Goal: Task Accomplishment & Management: Complete application form

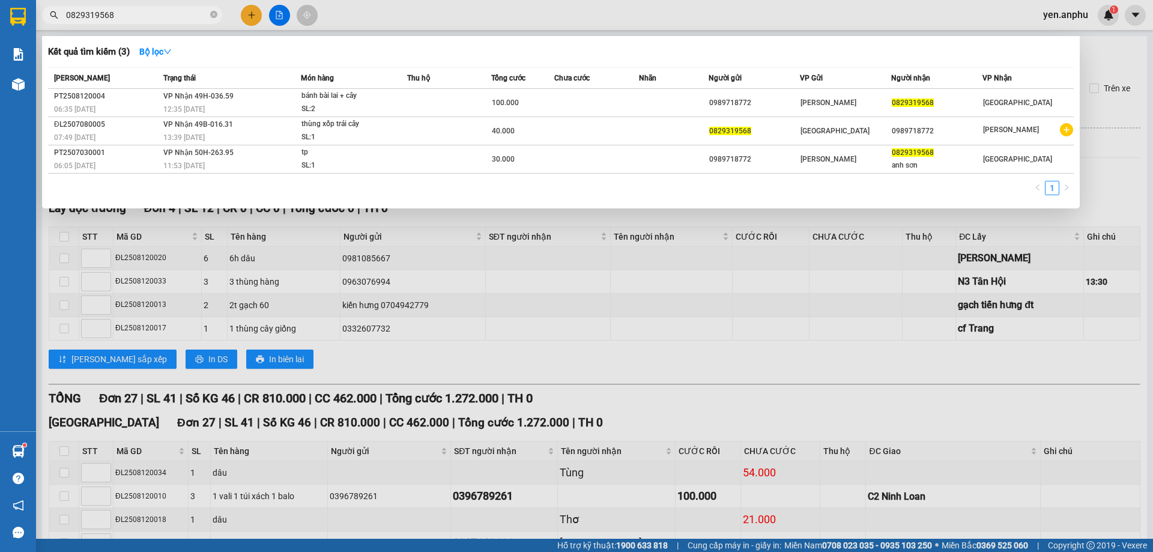
type input "0829319568"
click at [1100, 29] on div at bounding box center [576, 276] width 1153 height 552
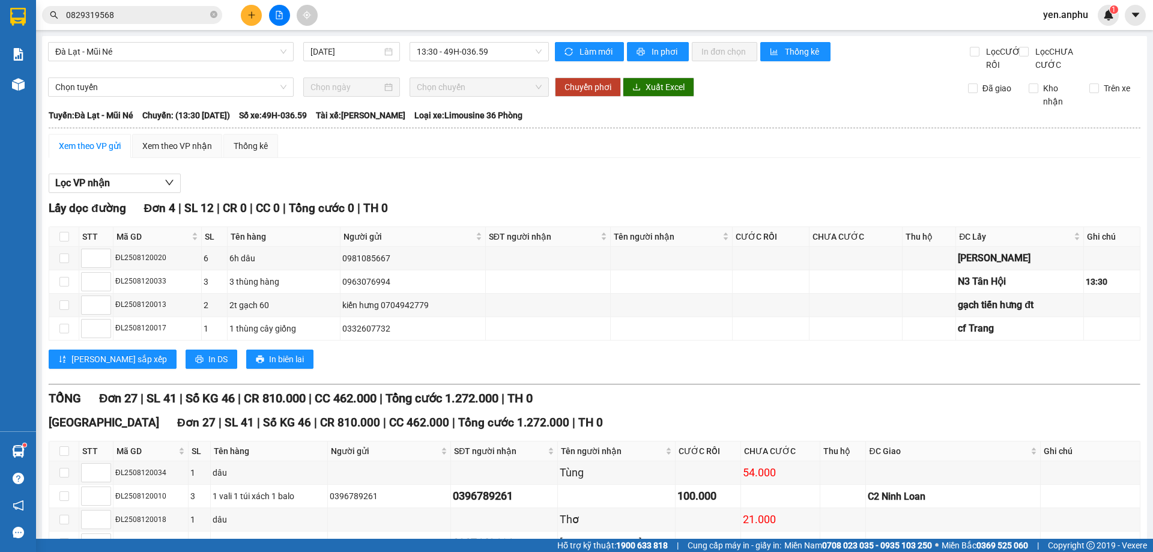
click at [1059, 13] on span "yen.anphu" at bounding box center [1066, 14] width 64 height 15
click at [1091, 38] on span "Đăng xuất" at bounding box center [1077, 37] width 50 height 13
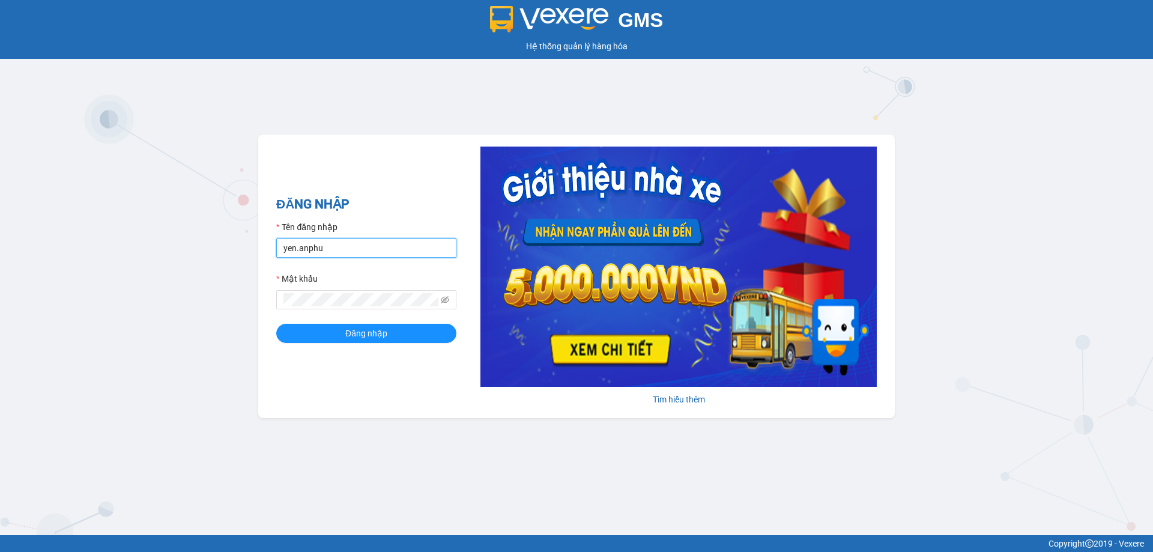
click at [338, 252] on input "yen.anphu" at bounding box center [366, 247] width 180 height 19
type input "khanh.anphu"
click at [276, 324] on button "Đăng nhập" at bounding box center [366, 333] width 180 height 19
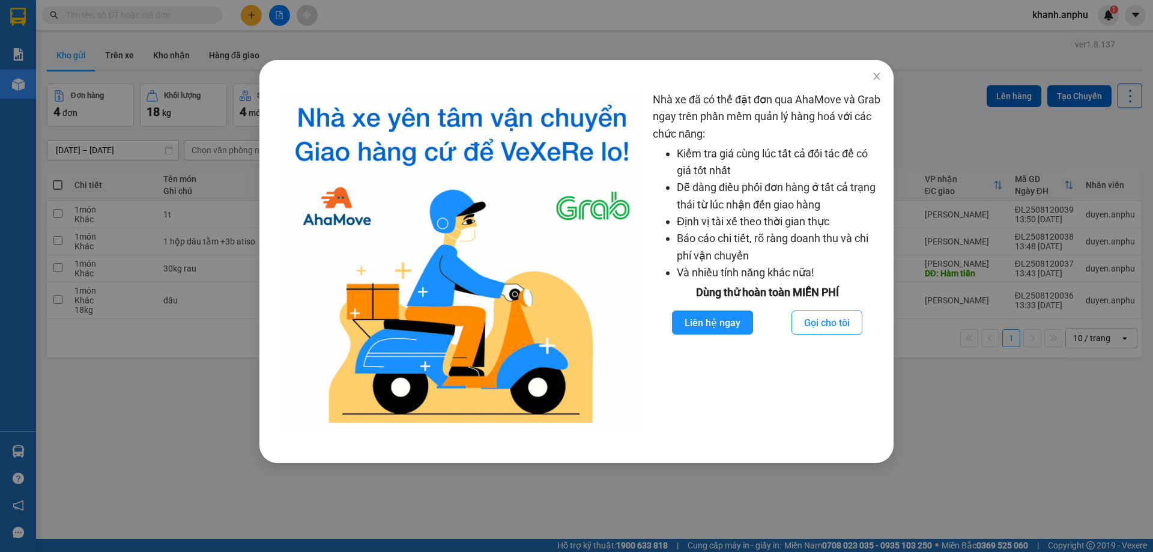
click at [265, 41] on div "Nhà xe đã có thể đặt đơn qua AhaMove và Grab ngay trên phần mềm quản lý hàng ho…" at bounding box center [576, 276] width 1153 height 552
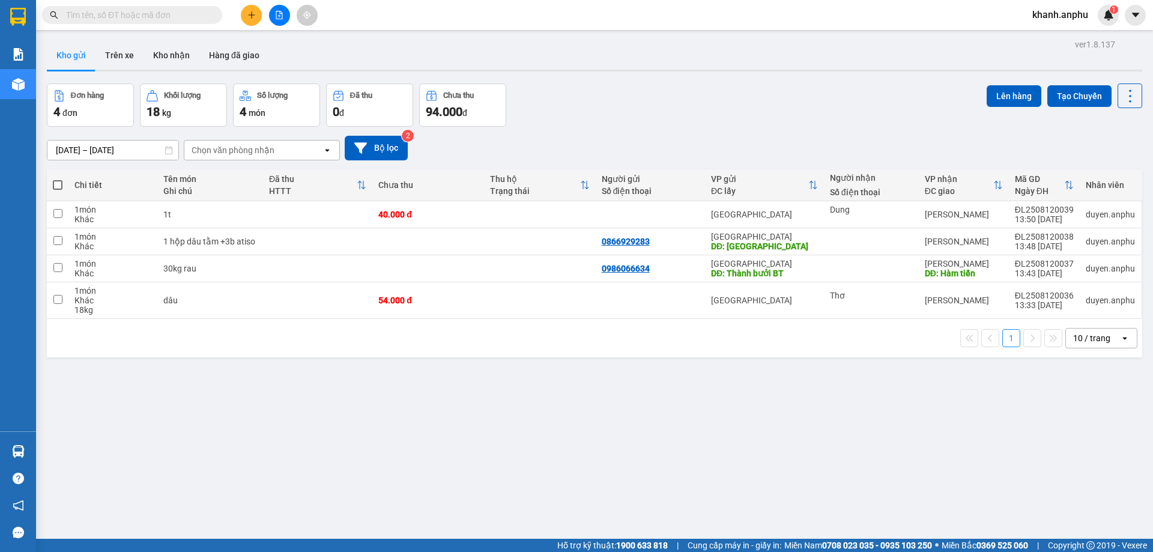
click at [247, 7] on button at bounding box center [251, 15] width 21 height 21
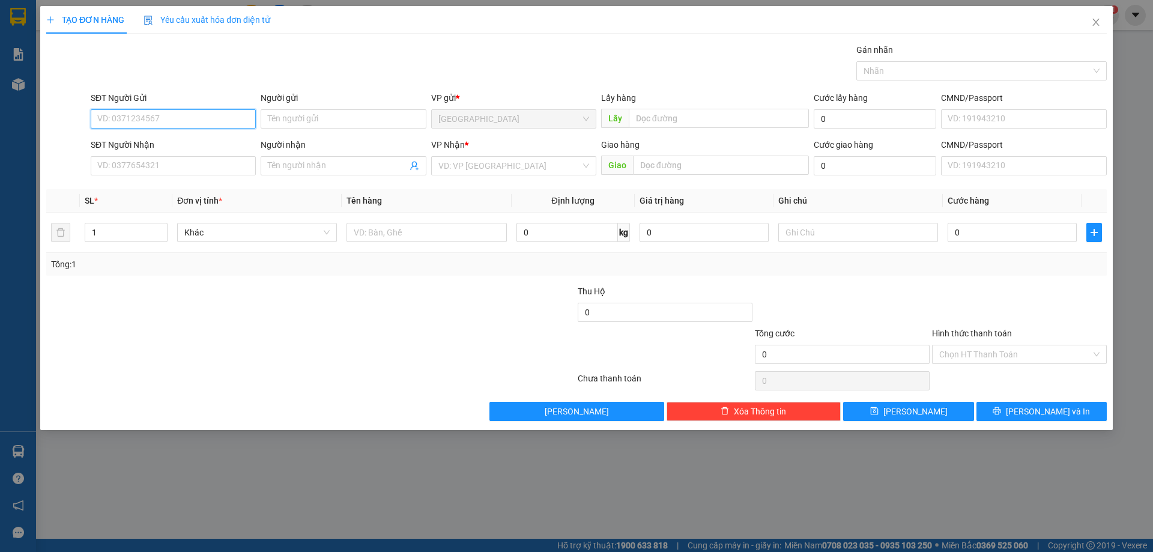
click at [180, 116] on input "SĐT Người Gửi" at bounding box center [173, 118] width 165 height 19
type input "1"
type input "0986829523"
click at [172, 147] on div "0986829523 - Thiết" at bounding box center [173, 142] width 151 height 13
type input "Thiết"
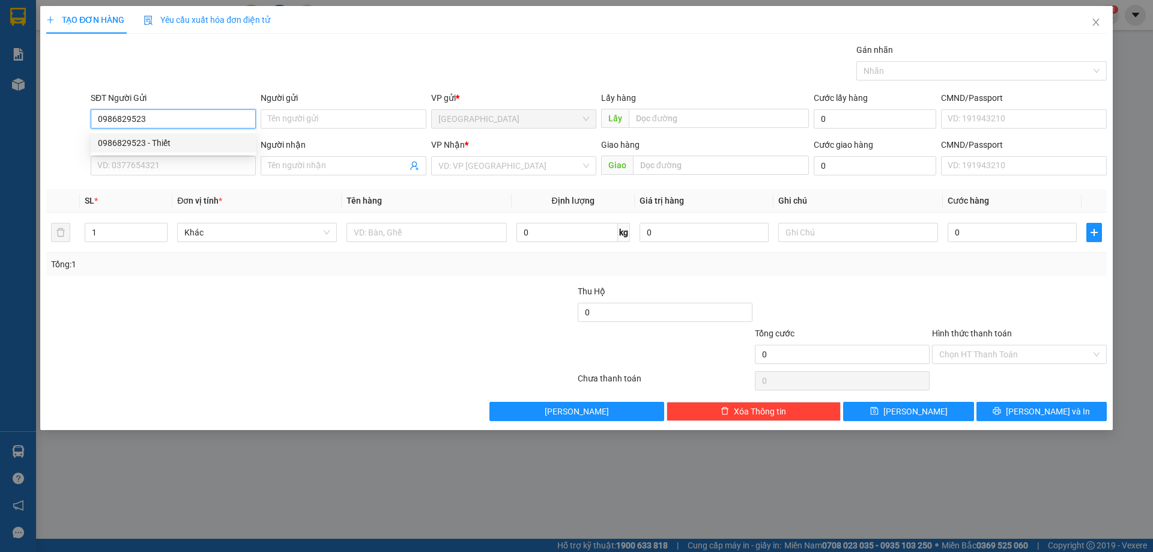
type input "0935753376"
type input "Thịnh"
type input "50.000"
type input "0986829523"
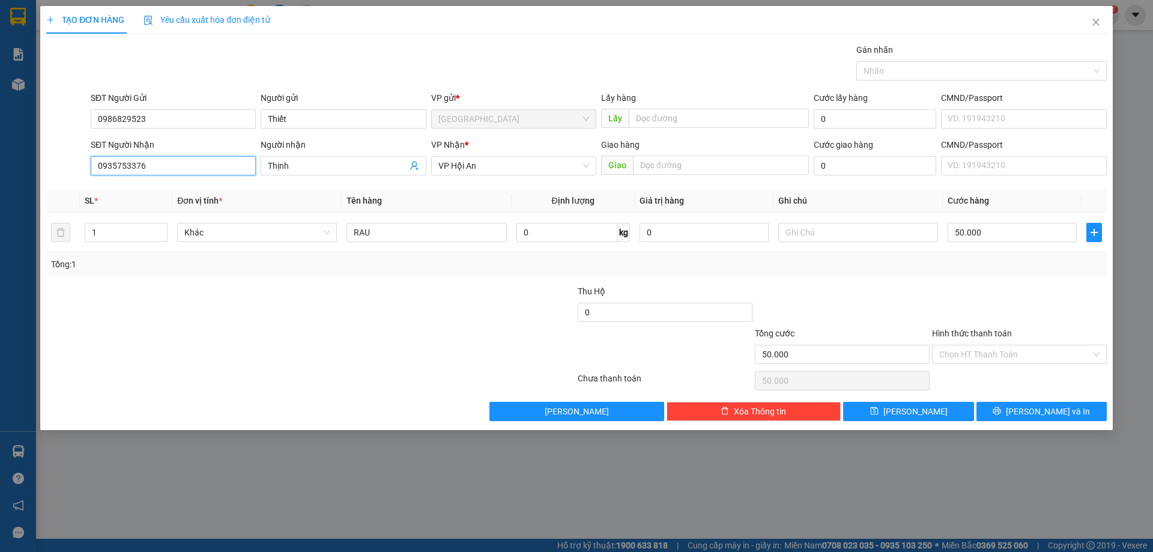
click at [161, 164] on input "0935753376" at bounding box center [173, 165] width 165 height 19
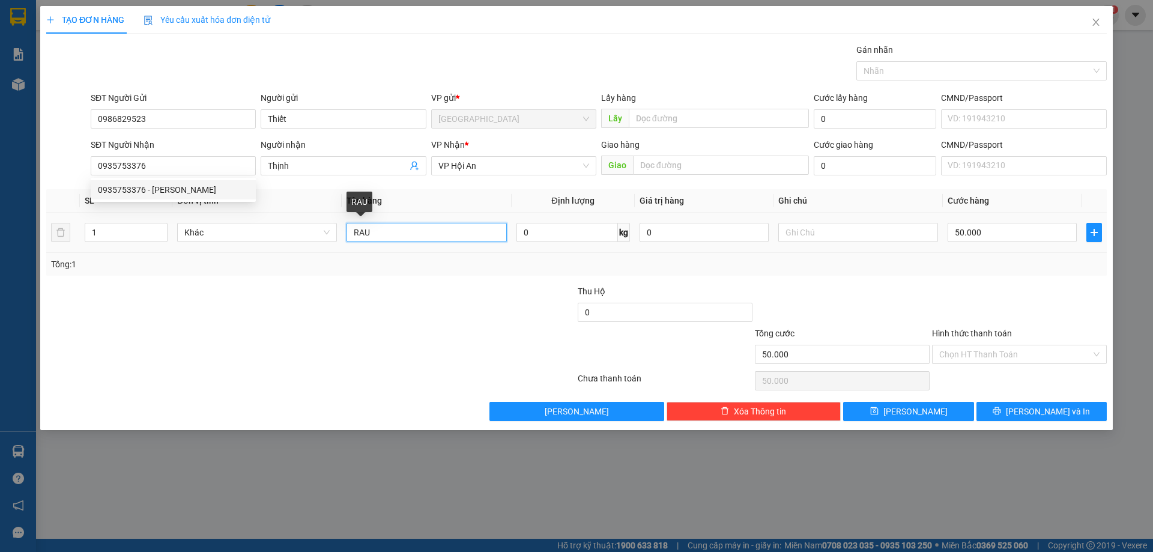
click at [395, 237] on input "RAU" at bounding box center [427, 232] width 160 height 19
click at [357, 224] on input "RAU" at bounding box center [427, 232] width 160 height 19
type input "ATISO"
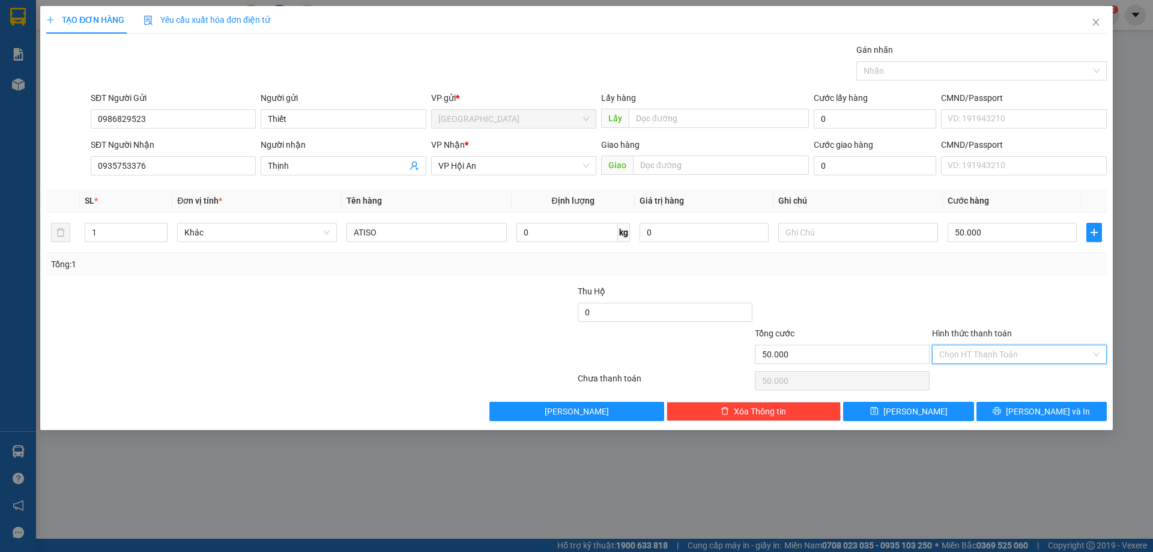
click at [988, 351] on input "Hình thức thanh toán" at bounding box center [1015, 354] width 152 height 18
click at [983, 381] on div "Tại văn phòng" at bounding box center [1019, 378] width 160 height 13
type input "0"
click at [1011, 417] on button "[PERSON_NAME] và In" at bounding box center [1042, 411] width 130 height 19
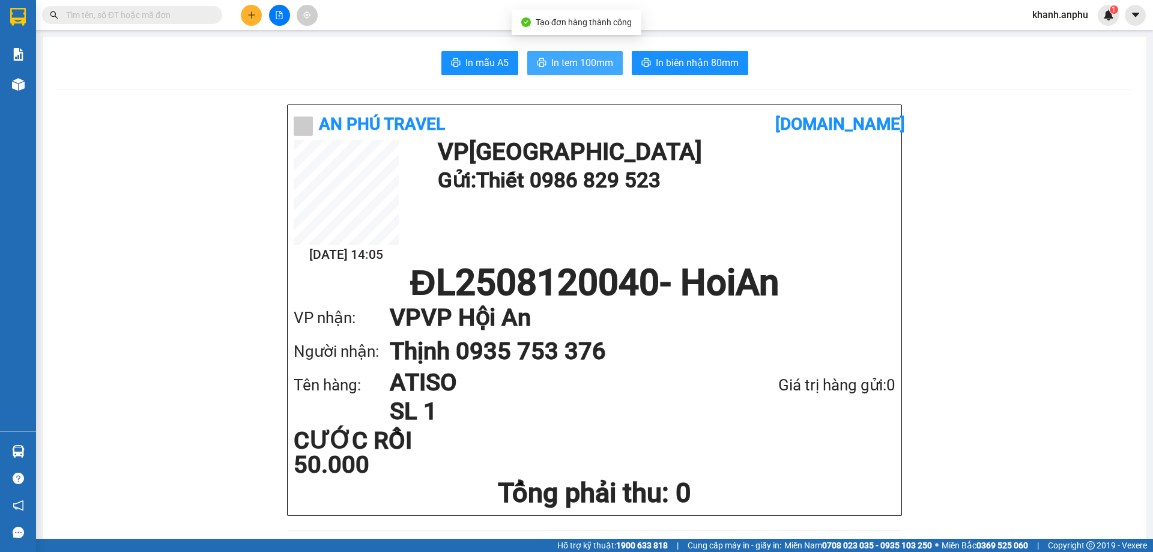
click at [567, 61] on span "In tem 100mm" at bounding box center [582, 62] width 62 height 15
click at [583, 55] on span "In tem 100mm" at bounding box center [582, 62] width 62 height 15
click at [282, 9] on button at bounding box center [279, 15] width 21 height 21
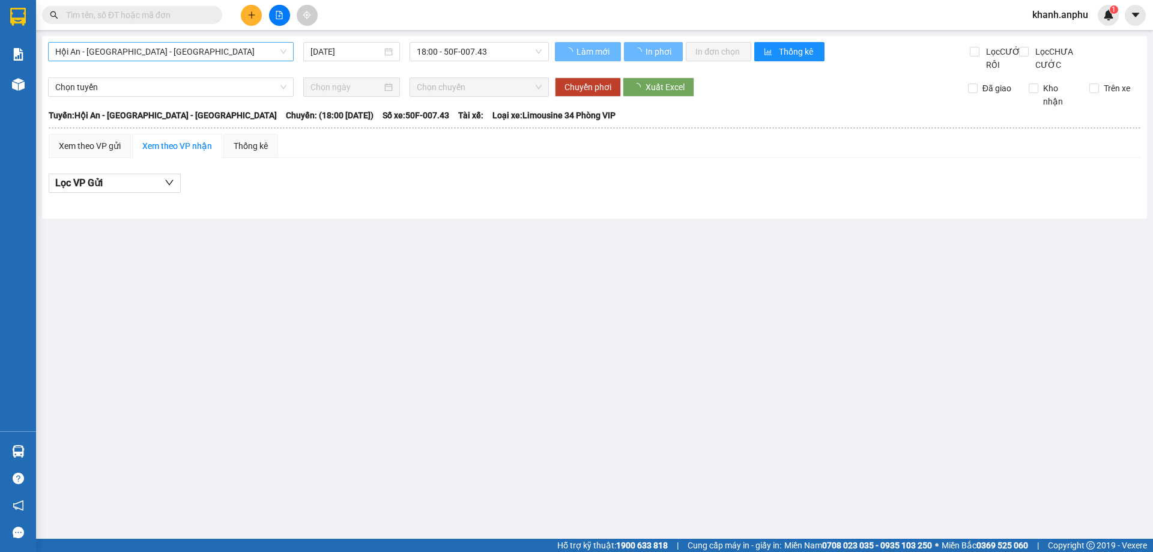
click at [155, 53] on span "Hội An - [GEOGRAPHIC_DATA] - [GEOGRAPHIC_DATA]" at bounding box center [170, 52] width 231 height 18
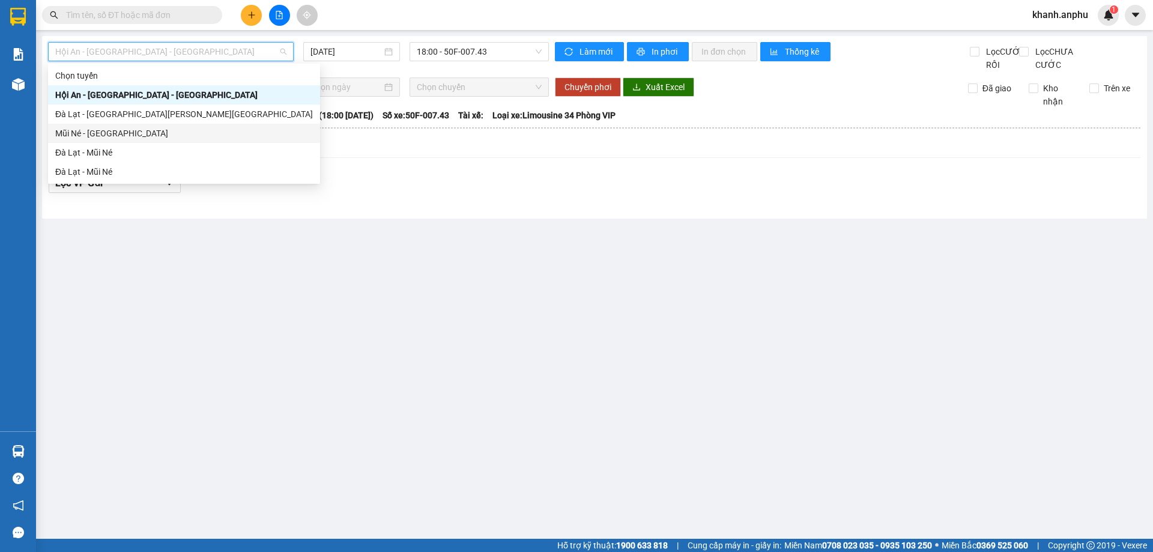
click at [96, 133] on div "Mũi Né - [GEOGRAPHIC_DATA]" at bounding box center [184, 133] width 258 height 13
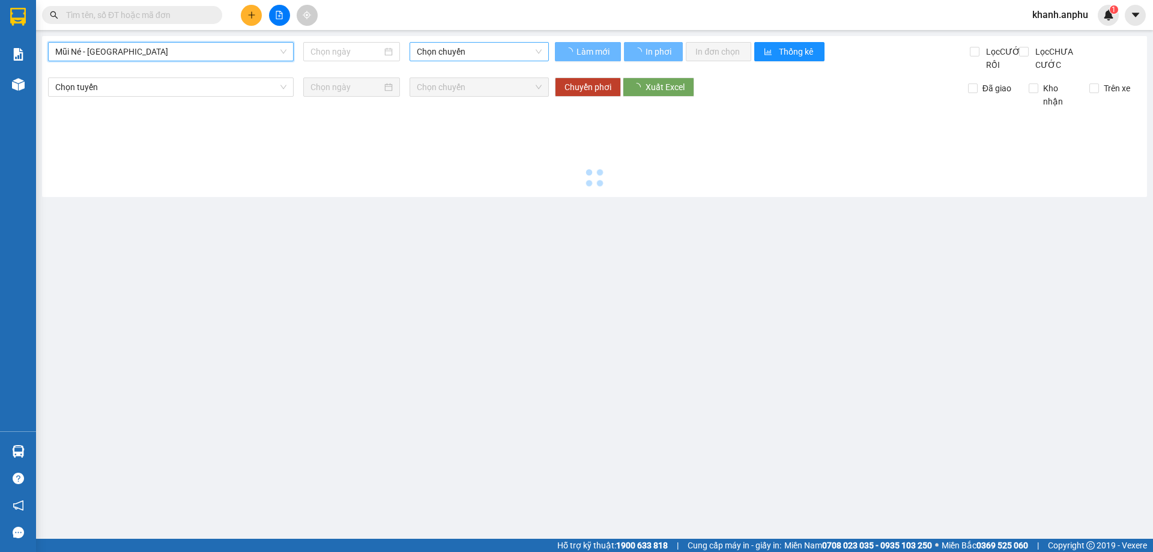
type input "[DATE]"
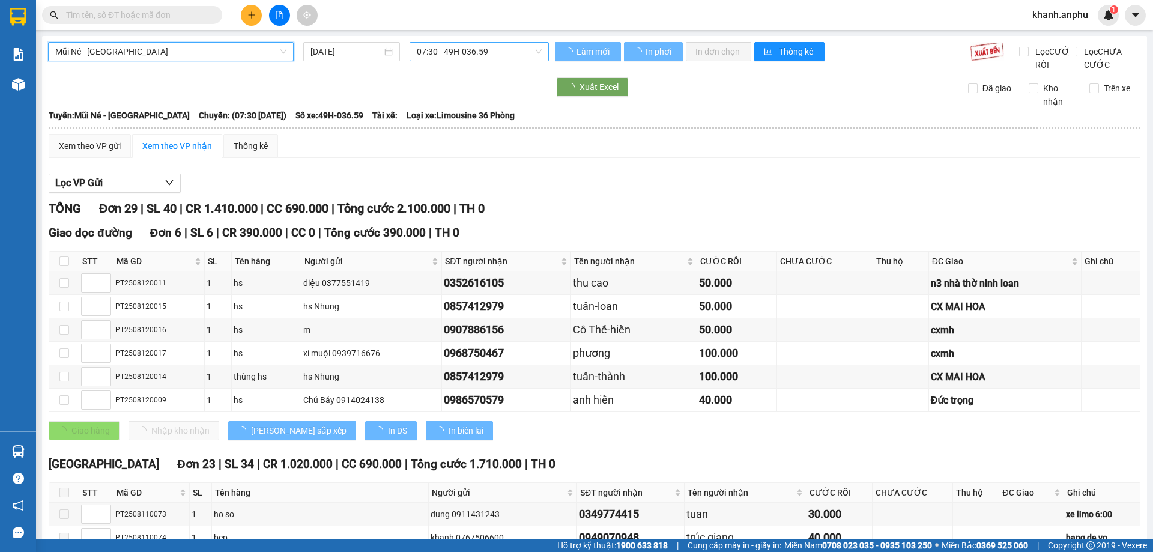
click at [499, 46] on span "07:30 - 49H-036.59" at bounding box center [479, 52] width 125 height 18
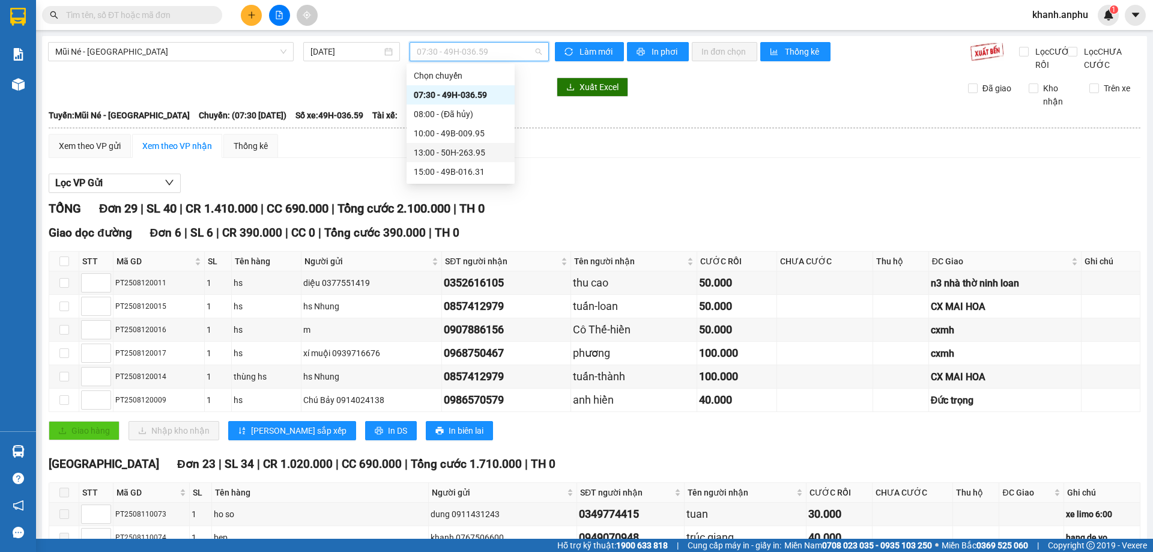
click at [469, 146] on div "13:00 - 50H-263.95" at bounding box center [461, 152] width 94 height 13
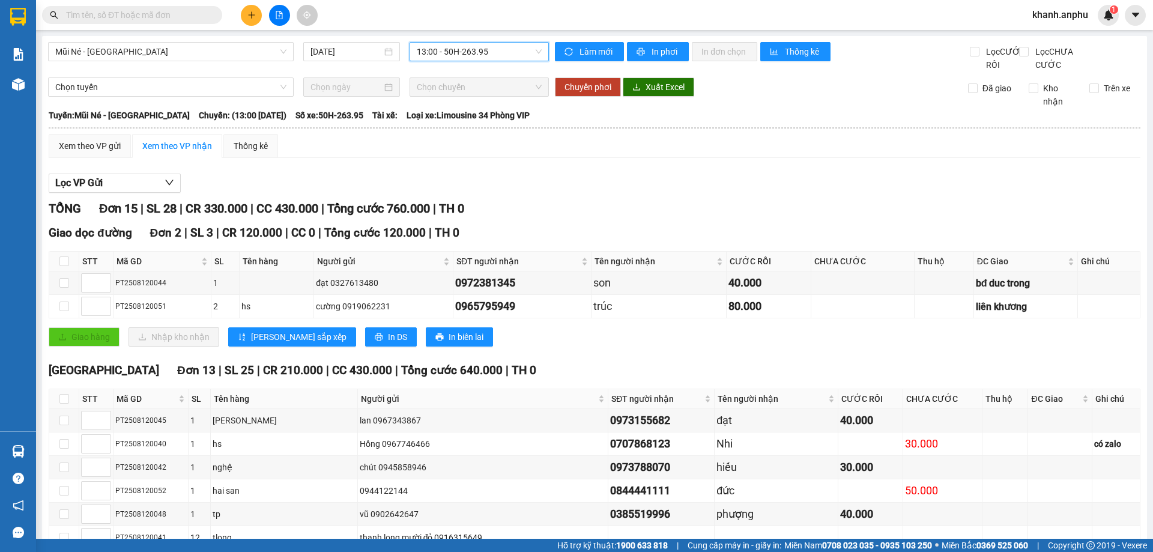
click at [456, 59] on span "13:00 - 50H-263.95" at bounding box center [479, 52] width 125 height 18
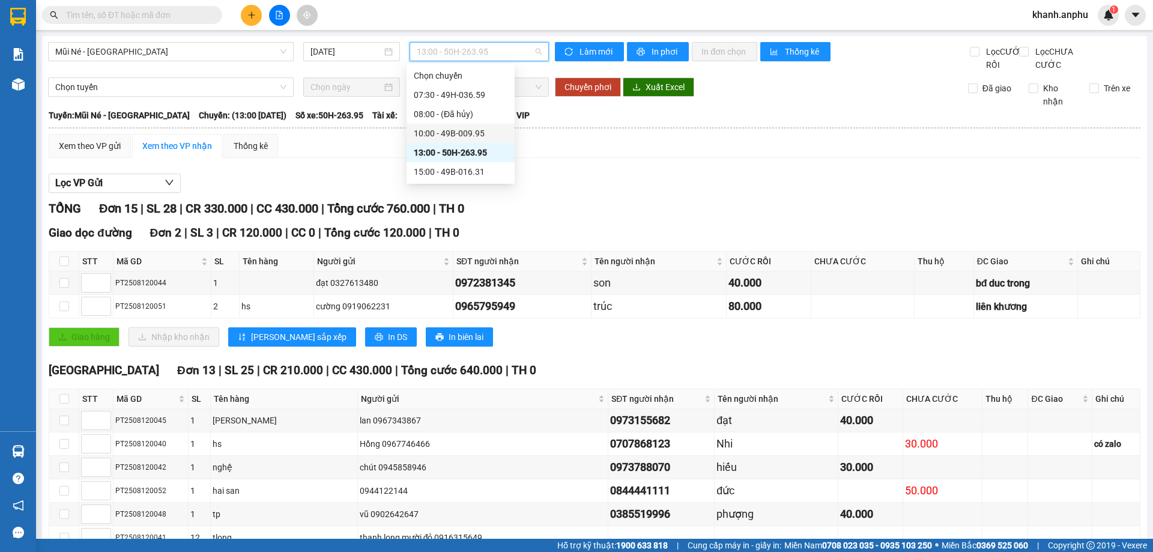
click at [443, 136] on div "10:00 - 49B-009.95" at bounding box center [461, 133] width 94 height 13
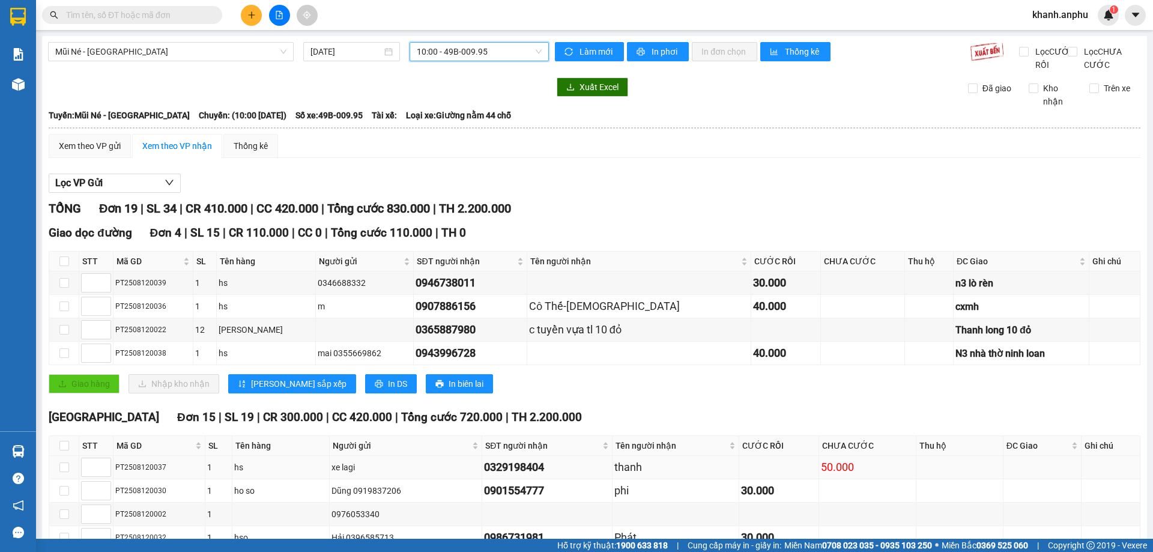
scroll to position [344, 0]
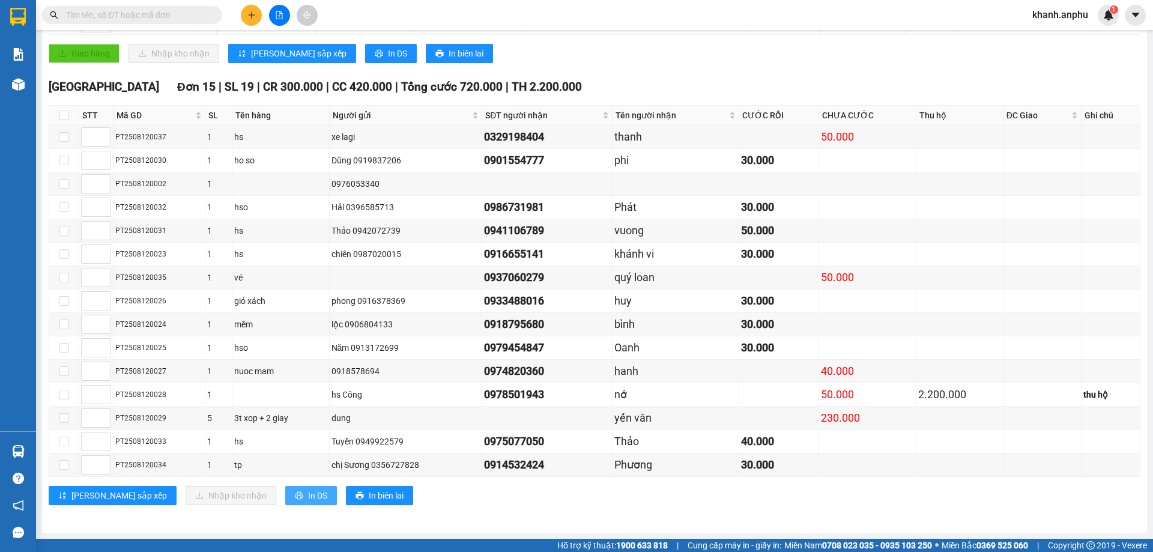
click at [285, 491] on button "In DS" at bounding box center [311, 495] width 52 height 19
click at [67, 113] on input "checkbox" at bounding box center [64, 116] width 10 height 10
checkbox input "true"
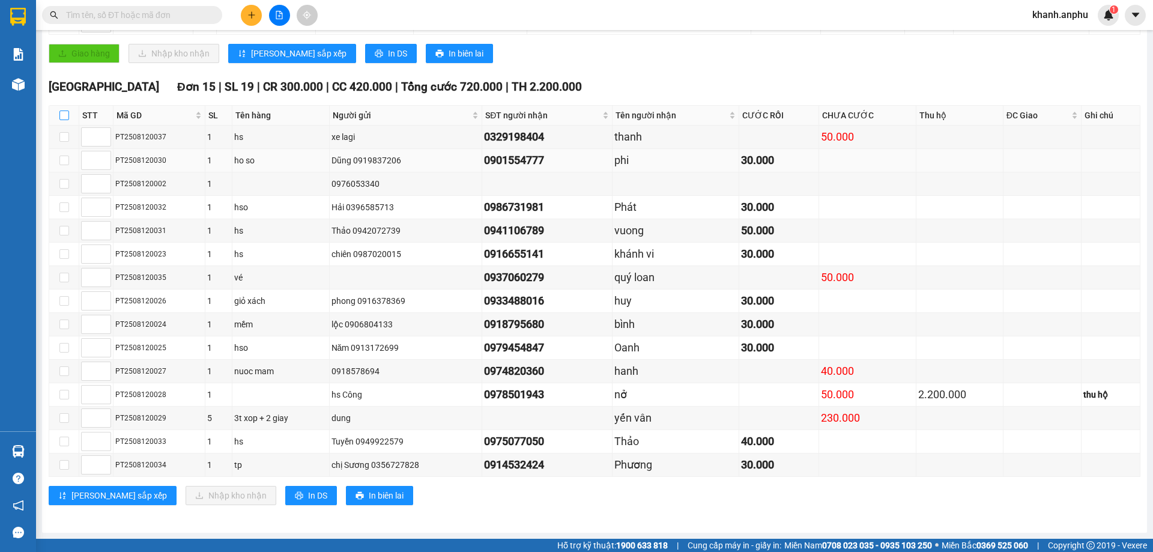
checkbox input "true"
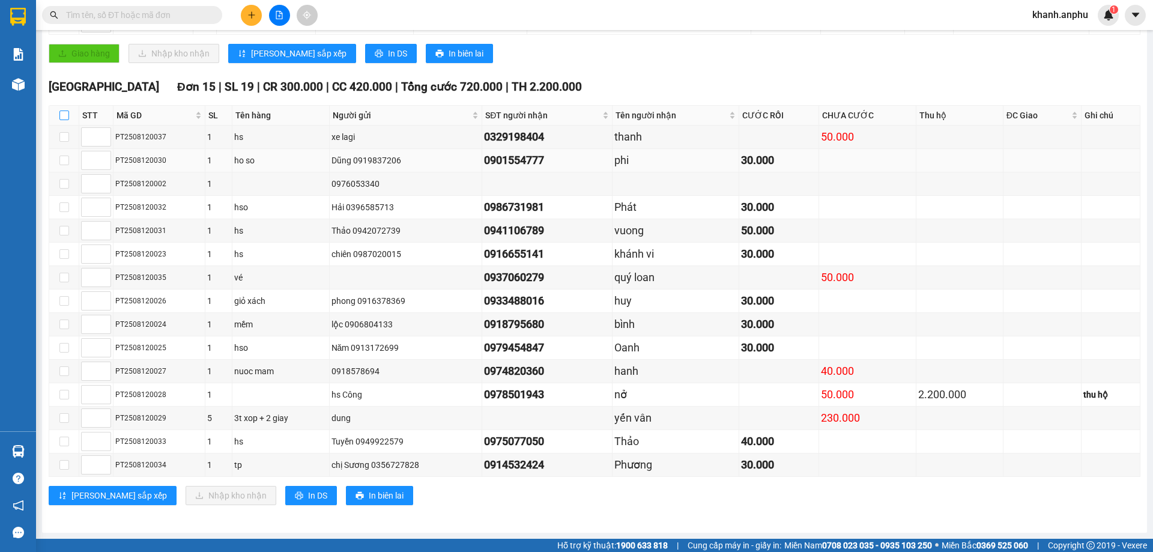
checkbox input "true"
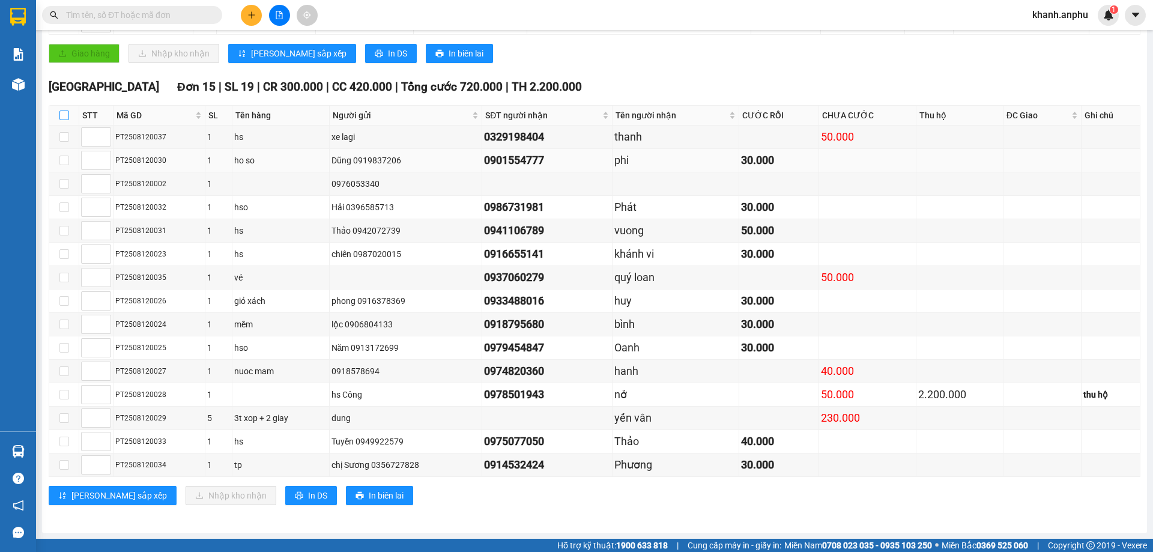
checkbox input "true"
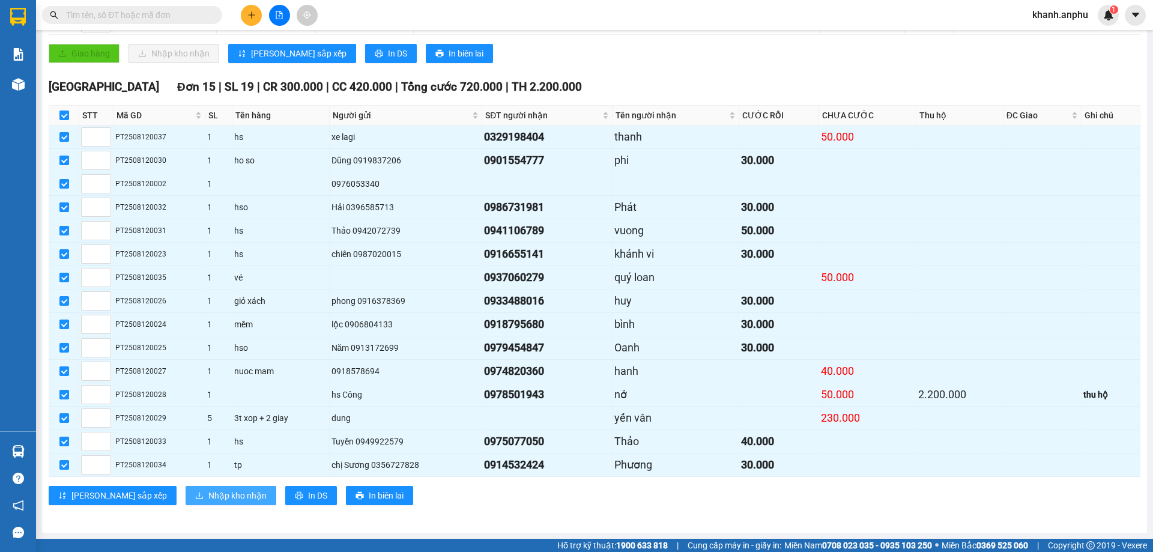
click at [208, 492] on span "Nhập kho nhận" at bounding box center [237, 495] width 58 height 13
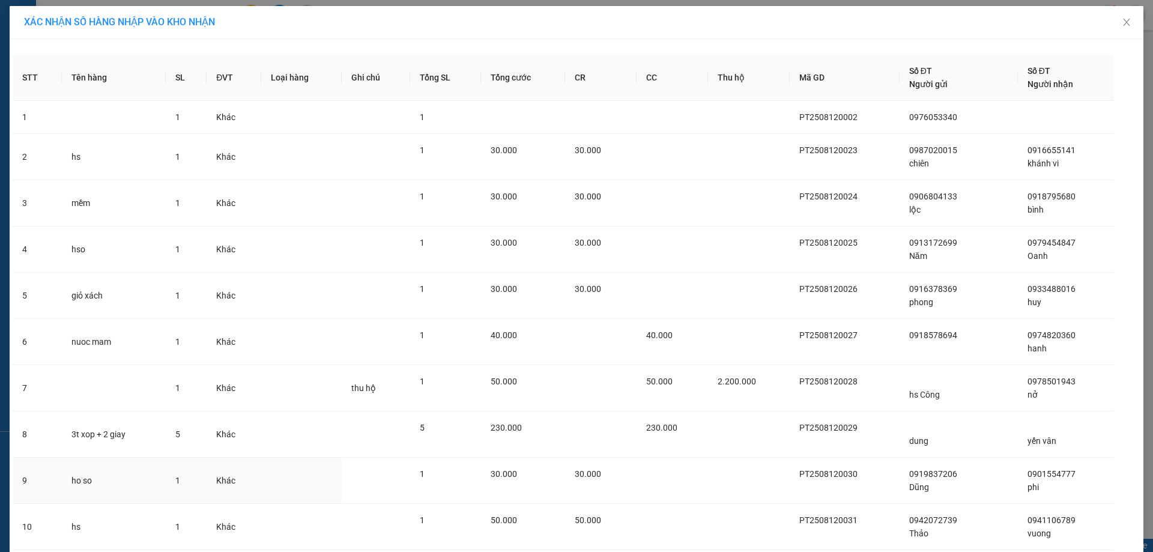
scroll to position [317, 0]
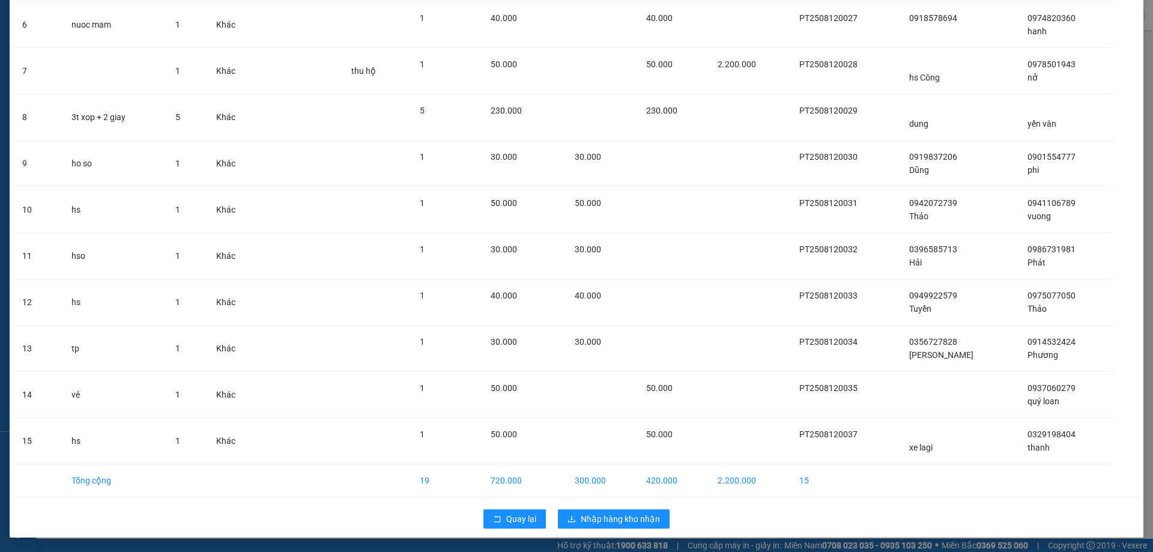
click at [602, 532] on div "Quay lại Nhập hàng kho nhận" at bounding box center [577, 518] width 1128 height 31
click at [599, 528] on button "Nhập hàng kho nhận" at bounding box center [614, 518] width 112 height 19
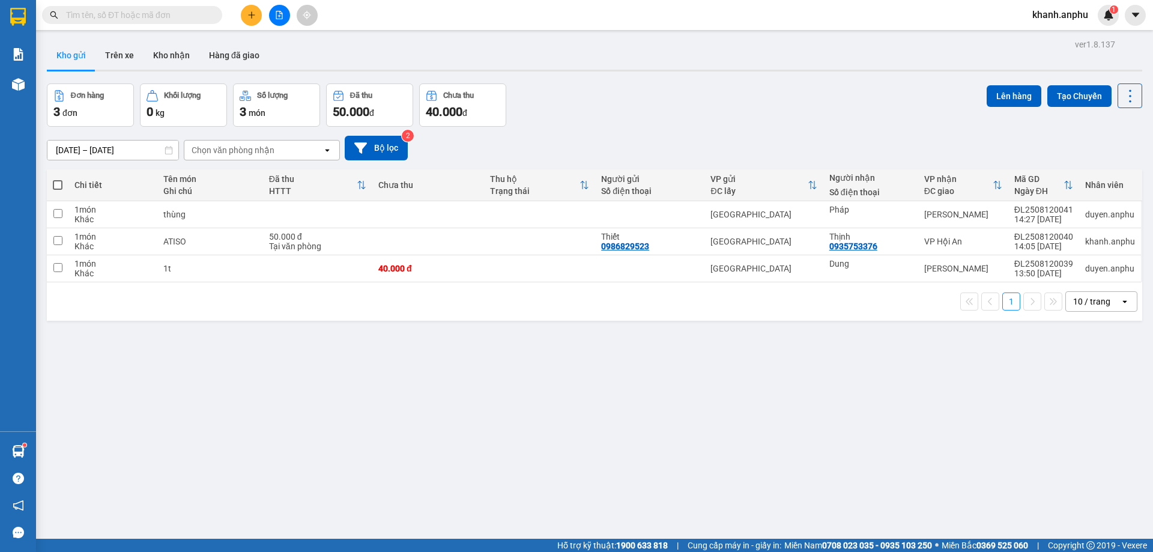
click at [246, 12] on button at bounding box center [251, 15] width 21 height 21
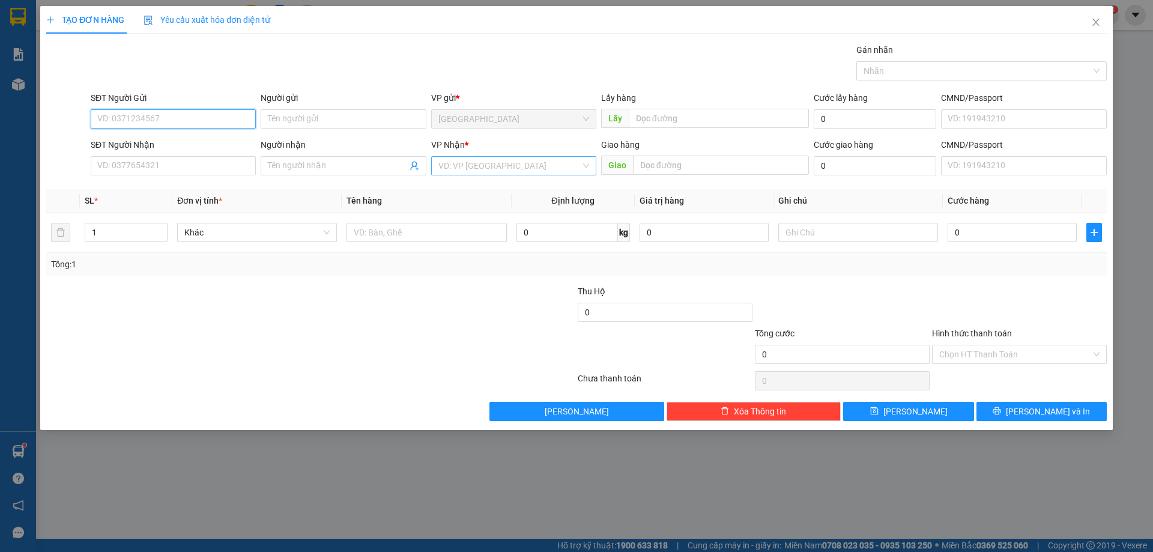
click at [455, 175] on div "VD: VP [GEOGRAPHIC_DATA]" at bounding box center [513, 165] width 165 height 19
click at [125, 119] on input "SĐT Người Gửi" at bounding box center [173, 118] width 165 height 19
type input "02633833159"
click at [100, 167] on input "SĐT Người Nhận" at bounding box center [173, 165] width 165 height 19
click at [122, 171] on input "08700379" at bounding box center [173, 165] width 165 height 19
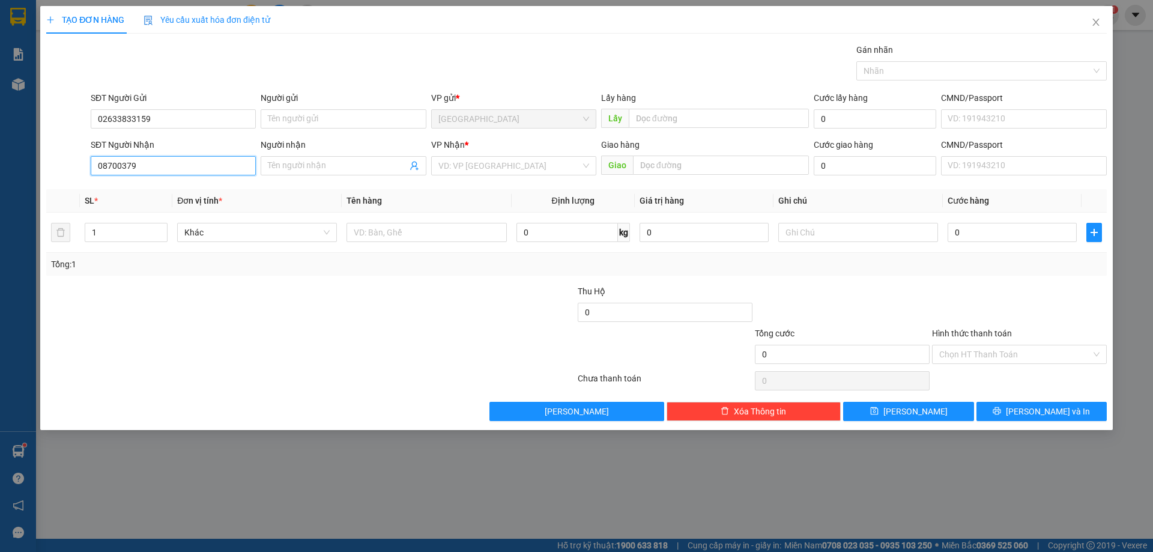
click at [110, 166] on input "08700379" at bounding box center [173, 165] width 165 height 19
click at [106, 166] on input "08700379" at bounding box center [173, 165] width 165 height 19
type input "0908700379"
click at [519, 165] on input "search" at bounding box center [509, 166] width 142 height 18
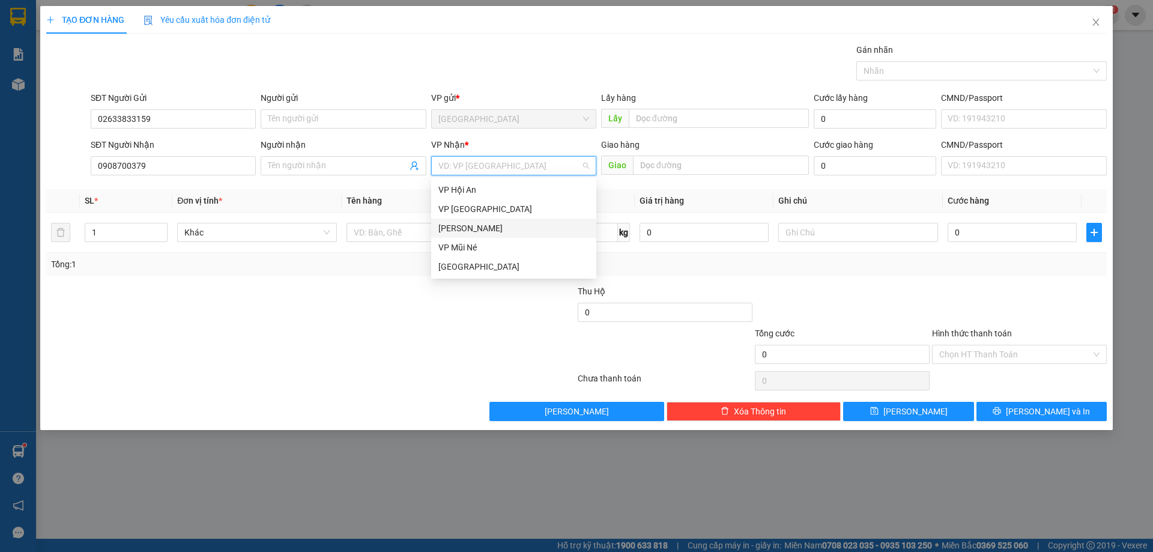
click at [479, 231] on div "[PERSON_NAME]" at bounding box center [513, 228] width 151 height 13
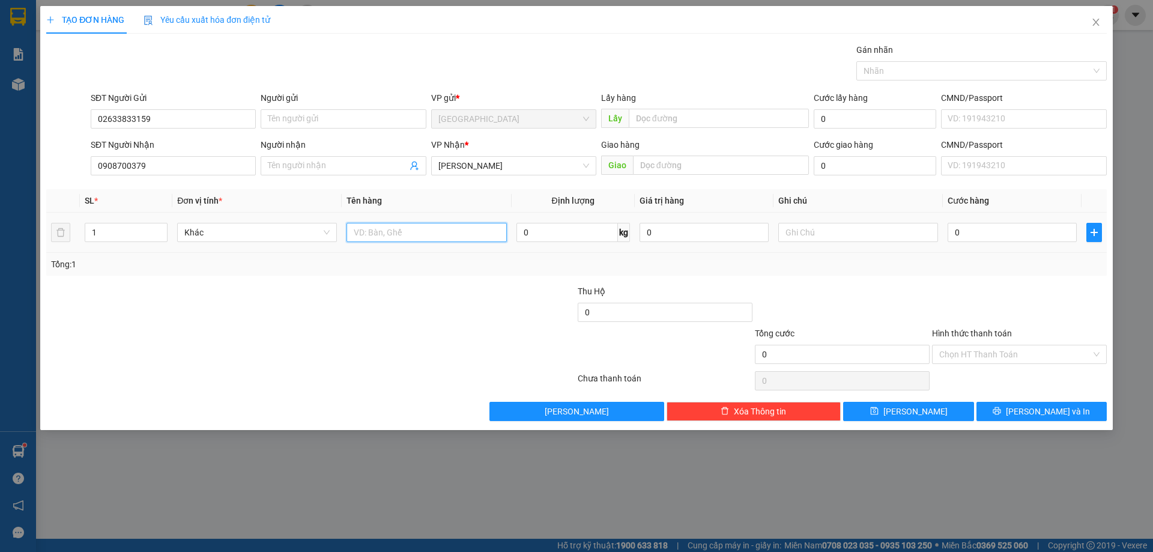
click at [393, 238] on input "text" at bounding box center [427, 232] width 160 height 19
type input "MẪU HÀNG"
click at [976, 235] on input "0" at bounding box center [1012, 232] width 129 height 19
type input "6"
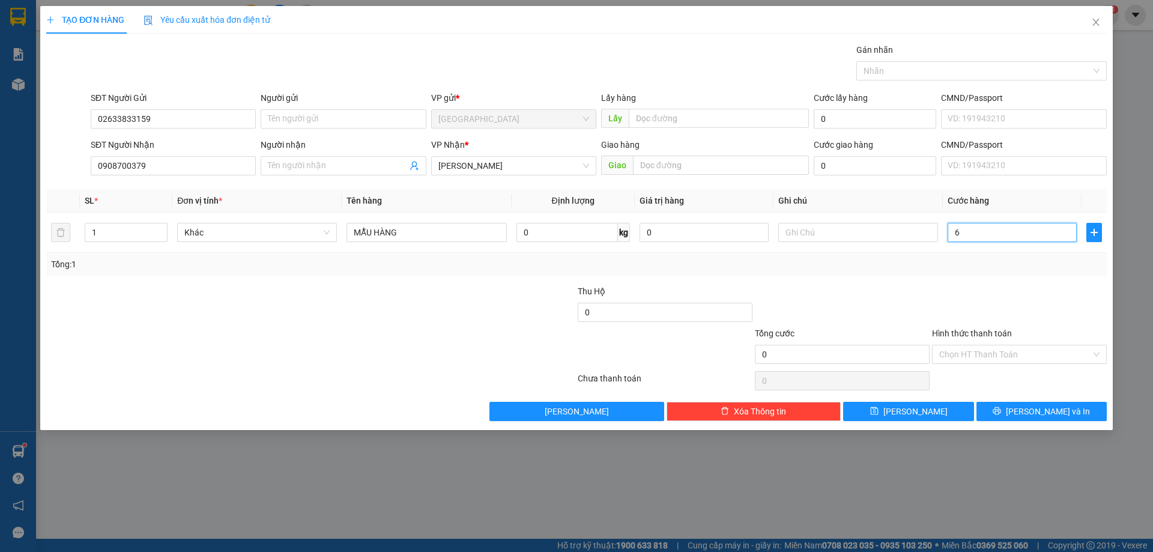
type input "6"
type input "0"
type input "03"
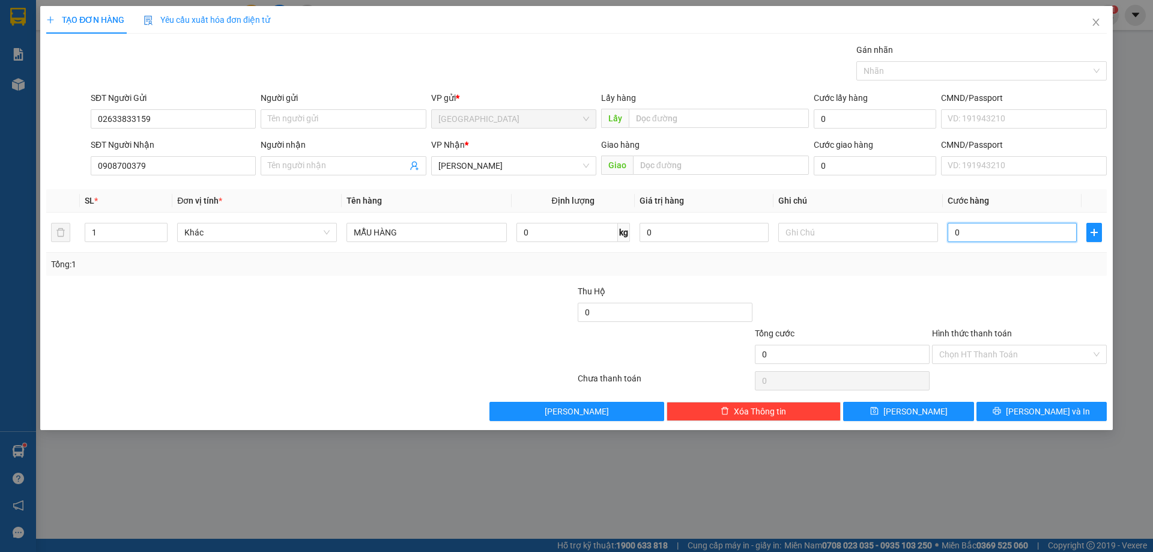
type input "3"
type input "033"
type input "33"
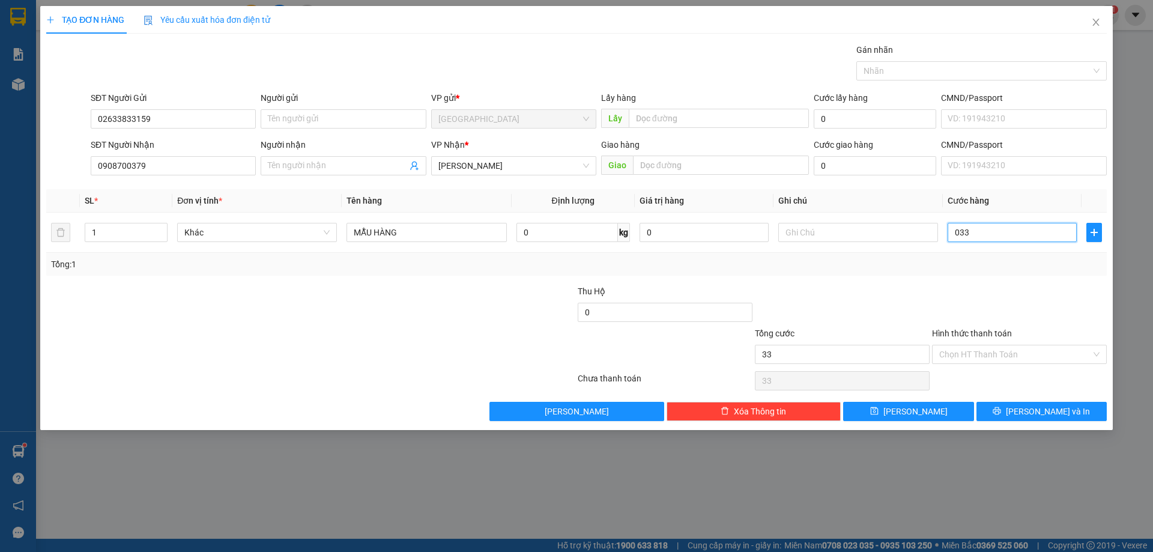
type input "0.330"
type input "330"
click at [972, 234] on input "0.330" at bounding box center [1012, 232] width 129 height 19
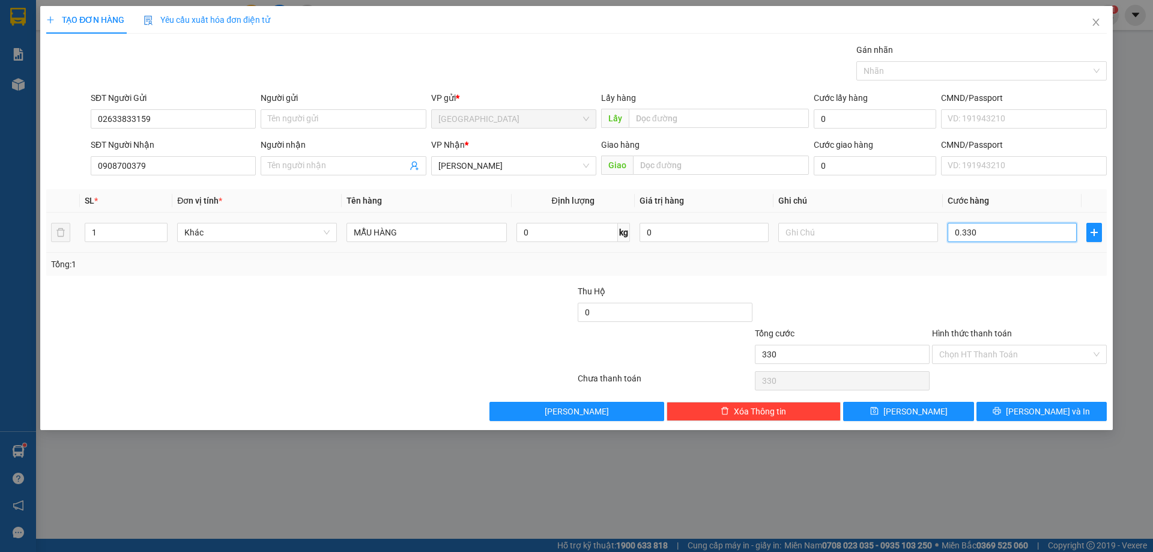
type input "3"
type input "30"
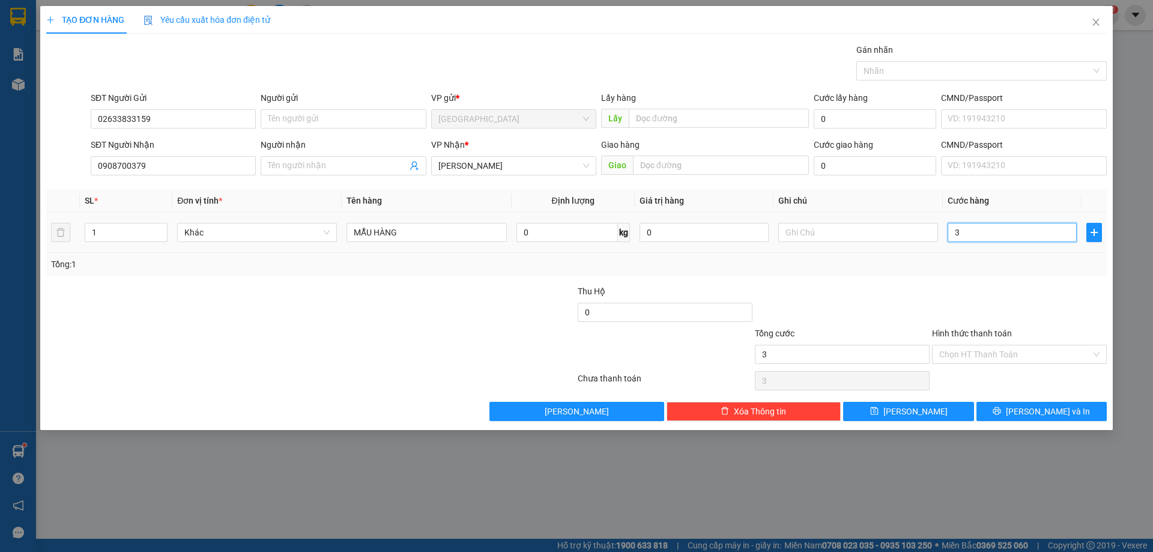
type input "30"
click at [956, 272] on div "Tổng: 1" at bounding box center [576, 264] width 1061 height 23
type input "30.000"
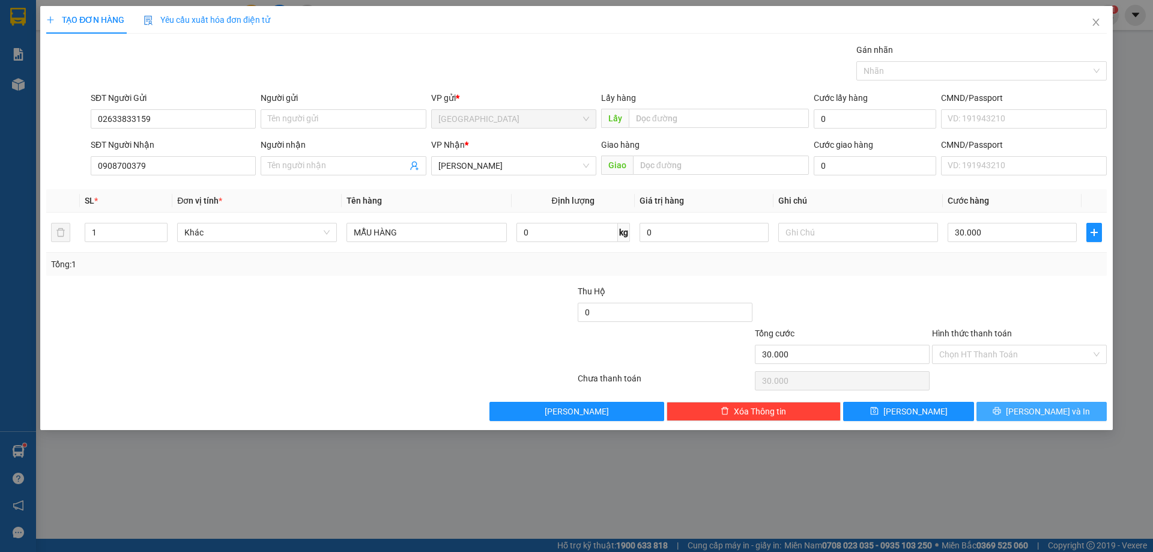
click at [1039, 405] on span "[PERSON_NAME] và In" at bounding box center [1048, 411] width 84 height 13
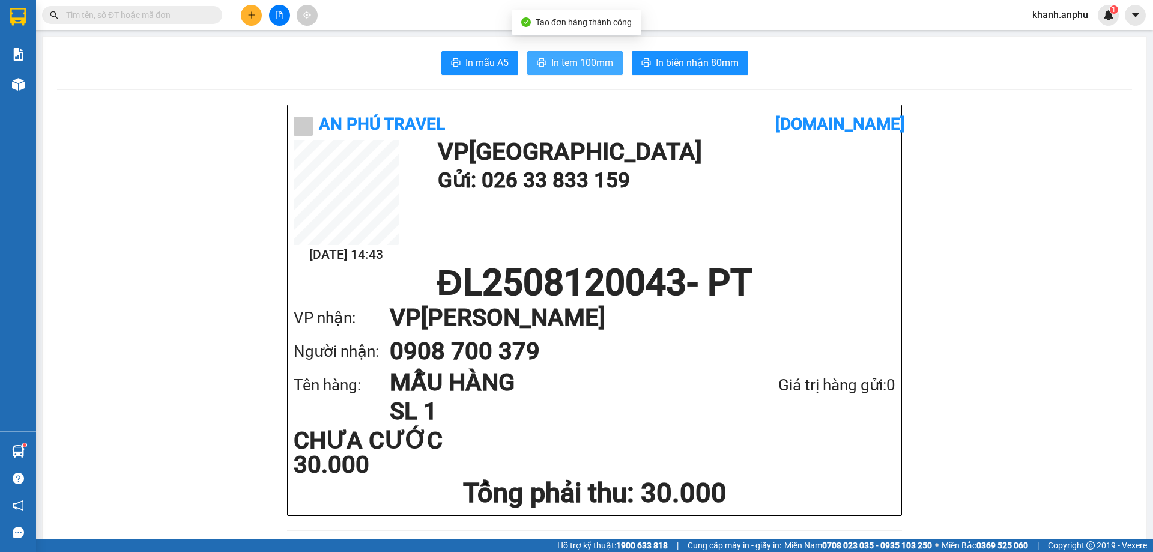
click at [584, 64] on span "In tem 100mm" at bounding box center [582, 62] width 62 height 15
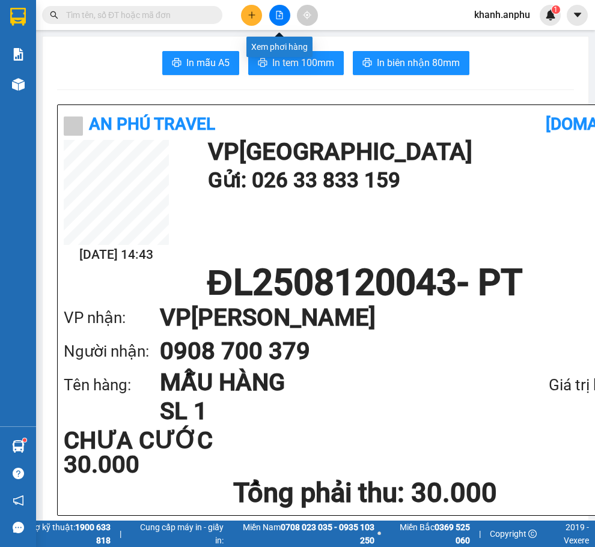
click at [276, 17] on icon "file-add" at bounding box center [279, 15] width 8 height 8
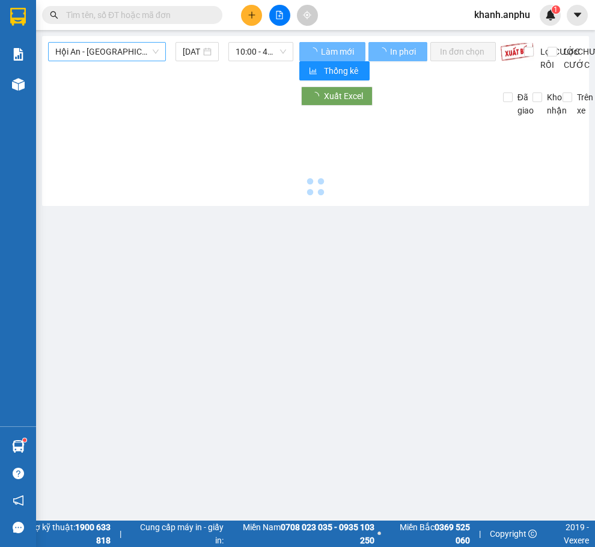
click at [117, 51] on span "Hội An - [GEOGRAPHIC_DATA] - [GEOGRAPHIC_DATA]" at bounding box center [106, 52] width 103 height 18
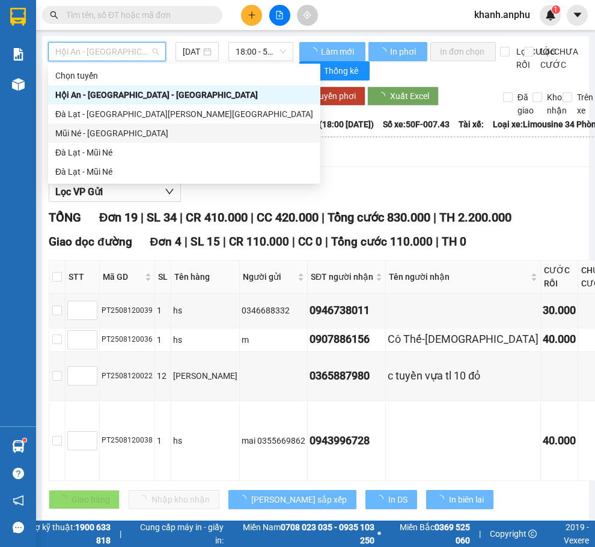
click at [94, 137] on div "Mũi Né - [GEOGRAPHIC_DATA]" at bounding box center [184, 133] width 258 height 13
type input "[DATE]"
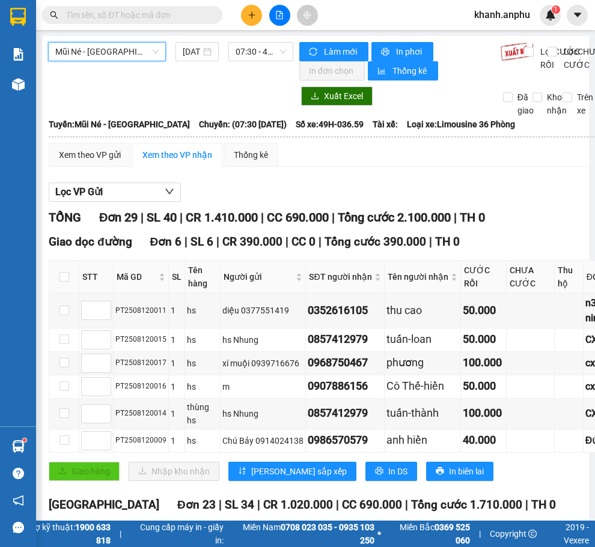
click at [234, 68] on div "Mũi Né - Đà Lạt Mũi Né - [GEOGRAPHIC_DATA] [DATE] 07:30 - 49H-036.59" at bounding box center [170, 61] width 245 height 38
click at [237, 58] on span "07:30 - 49H-036.59" at bounding box center [260, 52] width 50 height 18
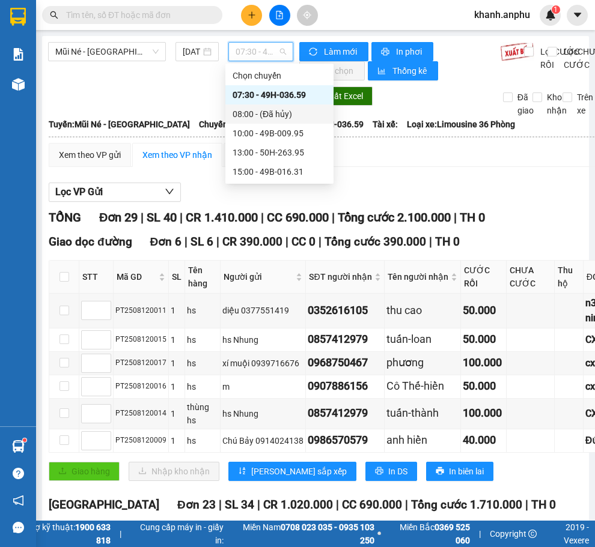
click at [258, 117] on div "08:00 - (Đã hủy)" at bounding box center [279, 114] width 94 height 13
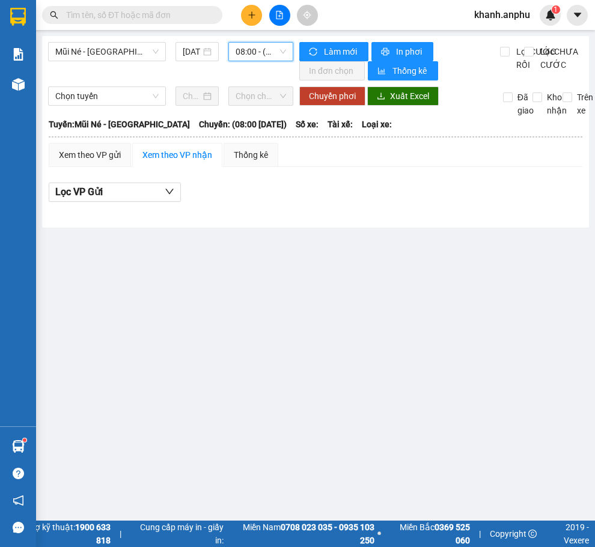
click at [249, 53] on span "08:00 - (Đã hủy)" at bounding box center [260, 52] width 50 height 18
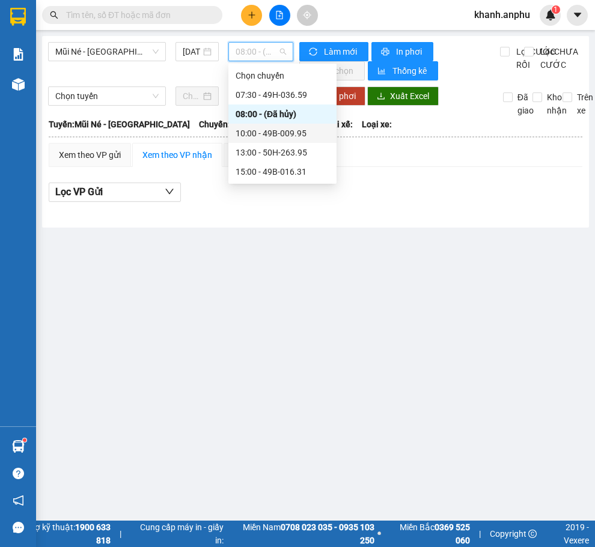
click at [258, 133] on div "10:00 - 49B-009.95" at bounding box center [282, 133] width 94 height 13
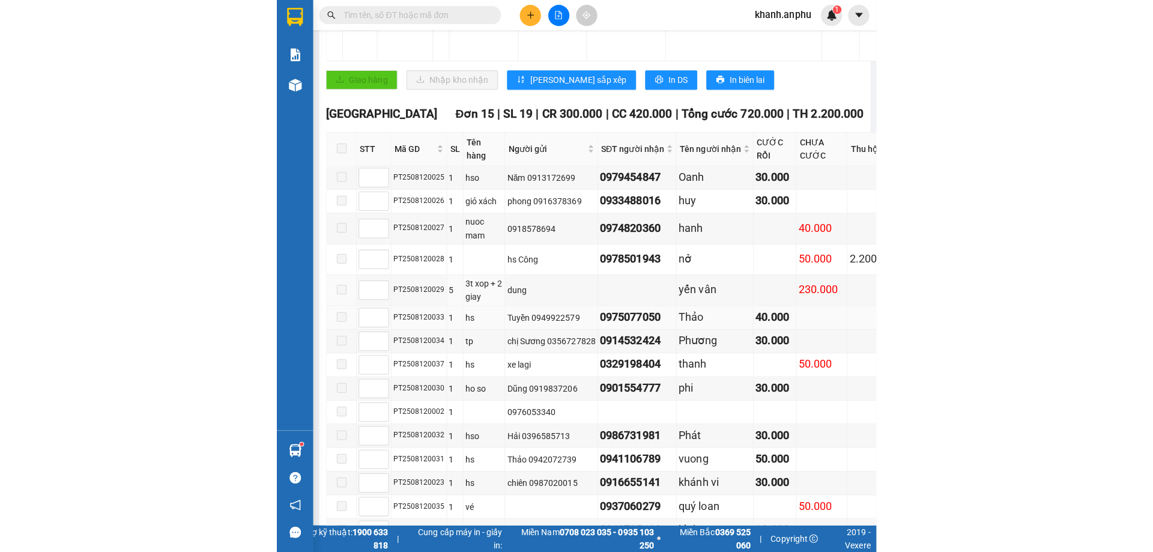
scroll to position [505, 0]
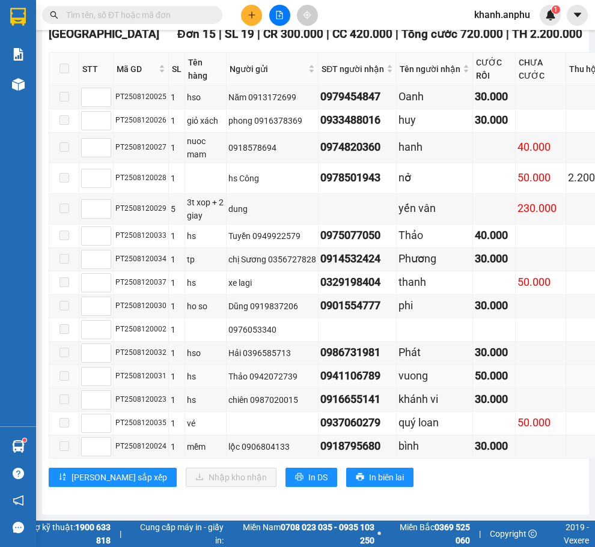
click at [232, 370] on div "Thảo 0942072739" at bounding box center [272, 376] width 88 height 13
copy div "0942072739"
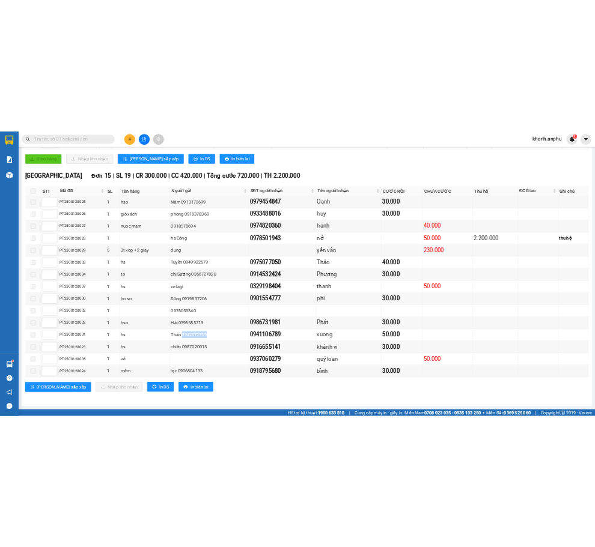
scroll to position [344, 0]
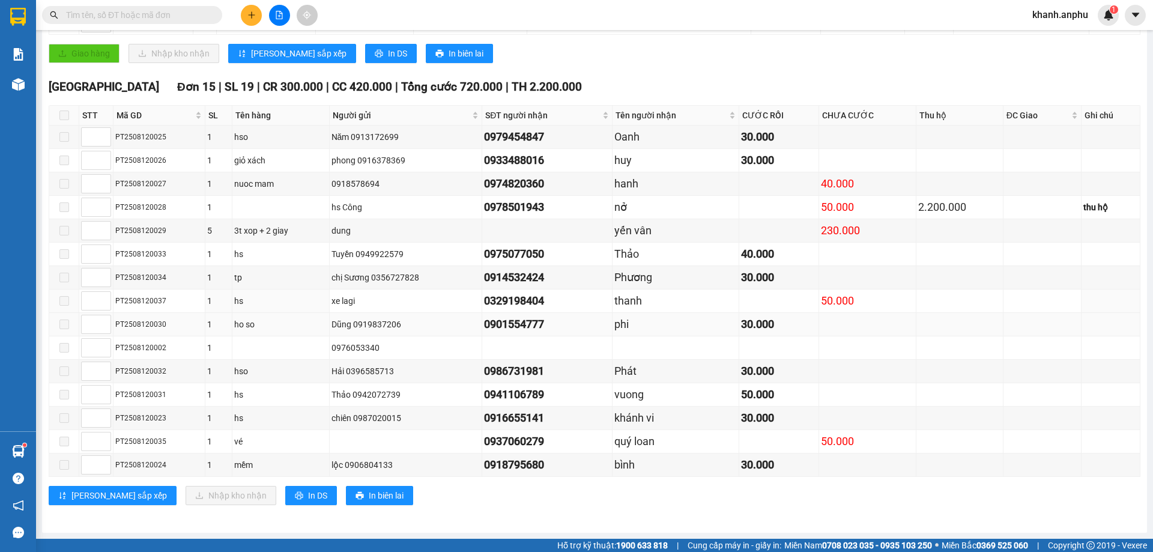
click at [531, 320] on div "0901554777" at bounding box center [547, 324] width 126 height 17
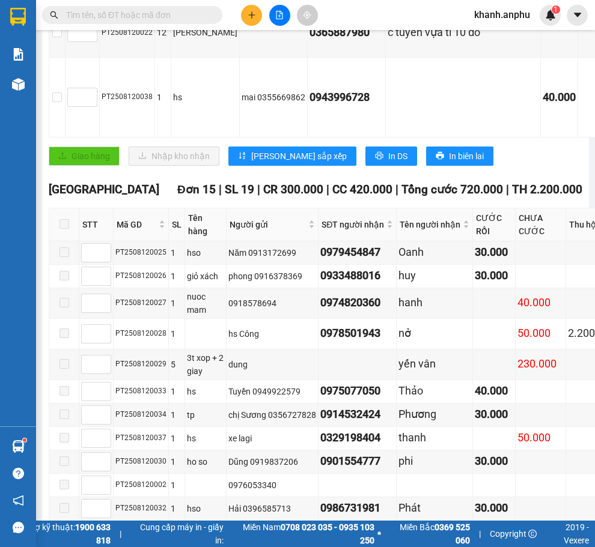
scroll to position [284, 0]
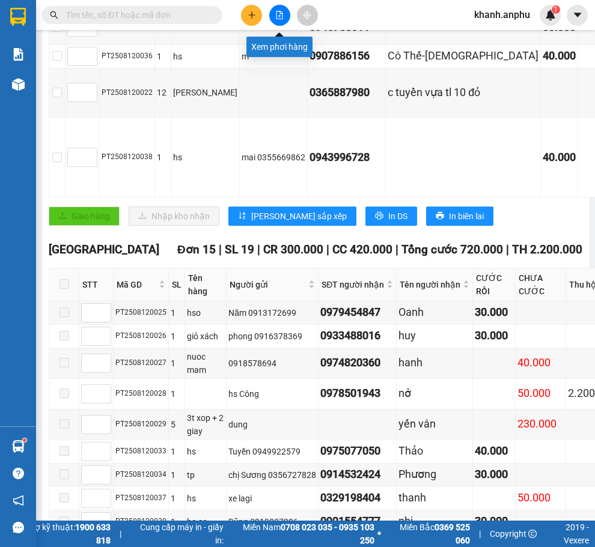
click at [250, 12] on icon "plus" at bounding box center [251, 15] width 8 height 8
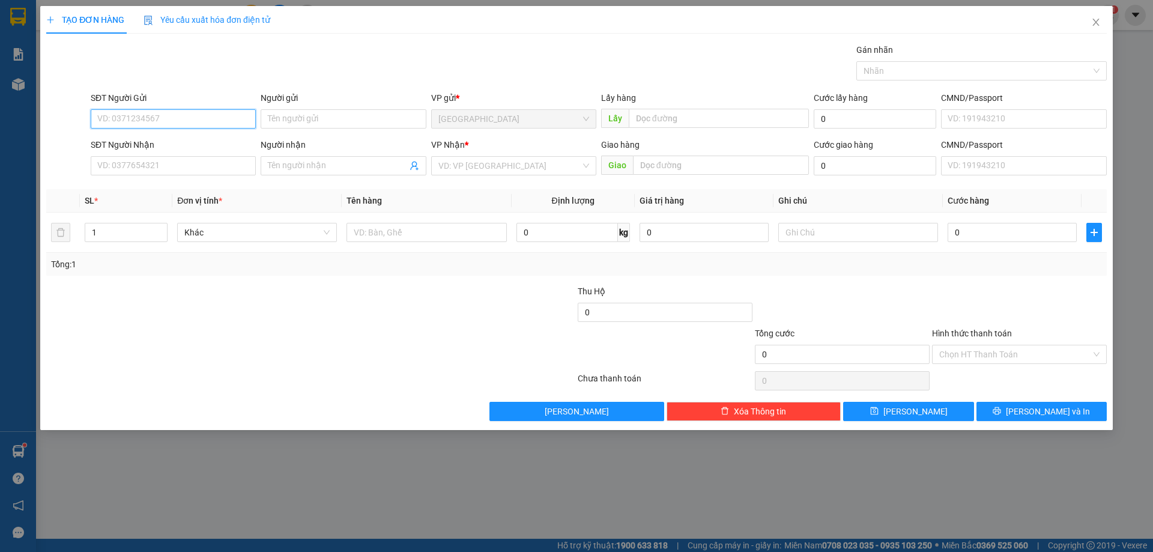
click at [180, 114] on input "SĐT Người Gửi" at bounding box center [173, 118] width 165 height 19
type input "0987552529"
click at [138, 159] on input "SĐT Người Nhận" at bounding box center [173, 165] width 165 height 19
click at [121, 168] on input "0988951816" at bounding box center [173, 165] width 165 height 19
click at [162, 168] on input "0988951816" at bounding box center [173, 165] width 165 height 19
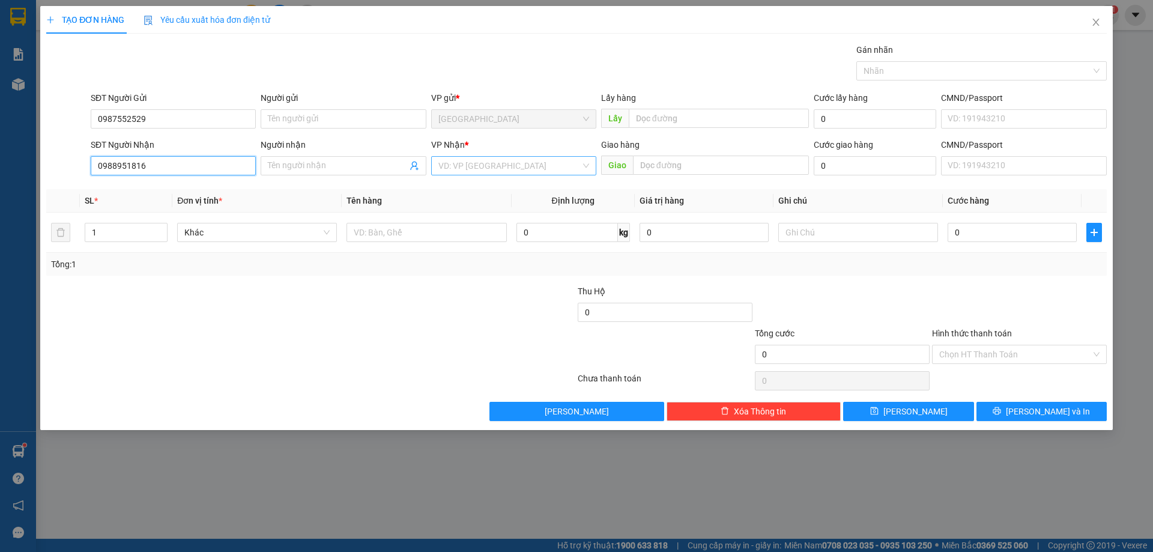
type input "0988951816"
click at [487, 168] on input "search" at bounding box center [509, 166] width 142 height 18
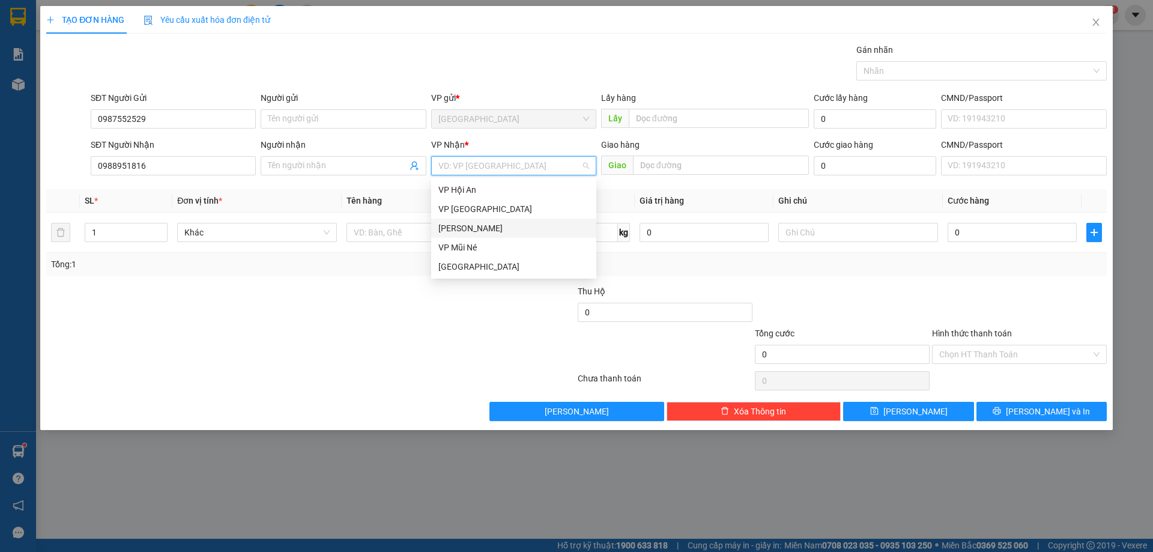
click at [470, 227] on div "[PERSON_NAME]" at bounding box center [513, 228] width 151 height 13
click at [389, 243] on div at bounding box center [427, 232] width 160 height 24
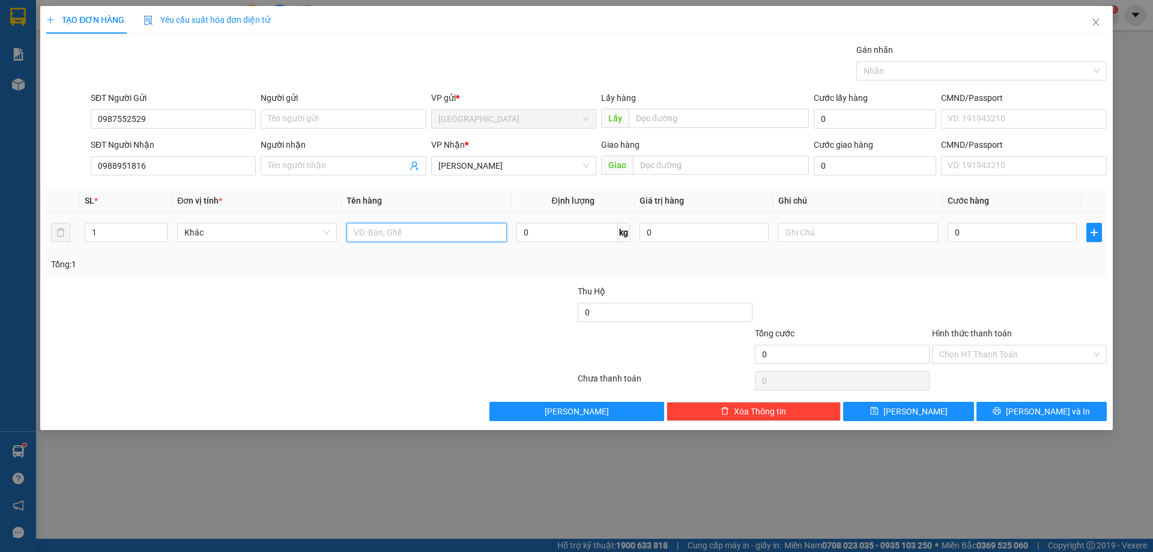
click at [393, 237] on input "text" at bounding box center [427, 232] width 160 height 19
type input "HSO"
click at [1032, 228] on input "0" at bounding box center [1012, 232] width 129 height 19
type input "3"
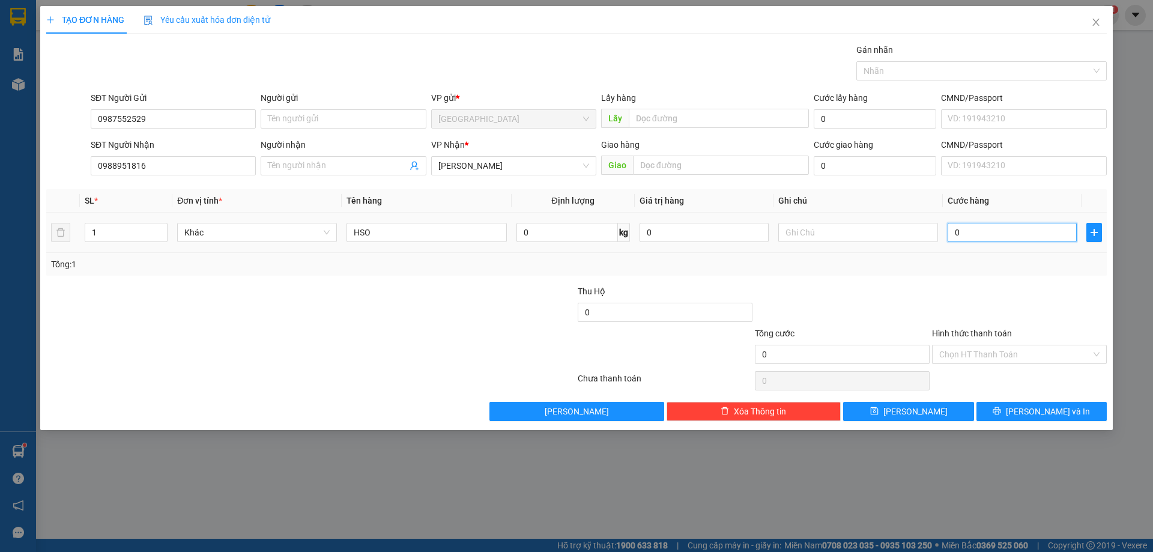
type input "3"
type input "30"
type input "30.000"
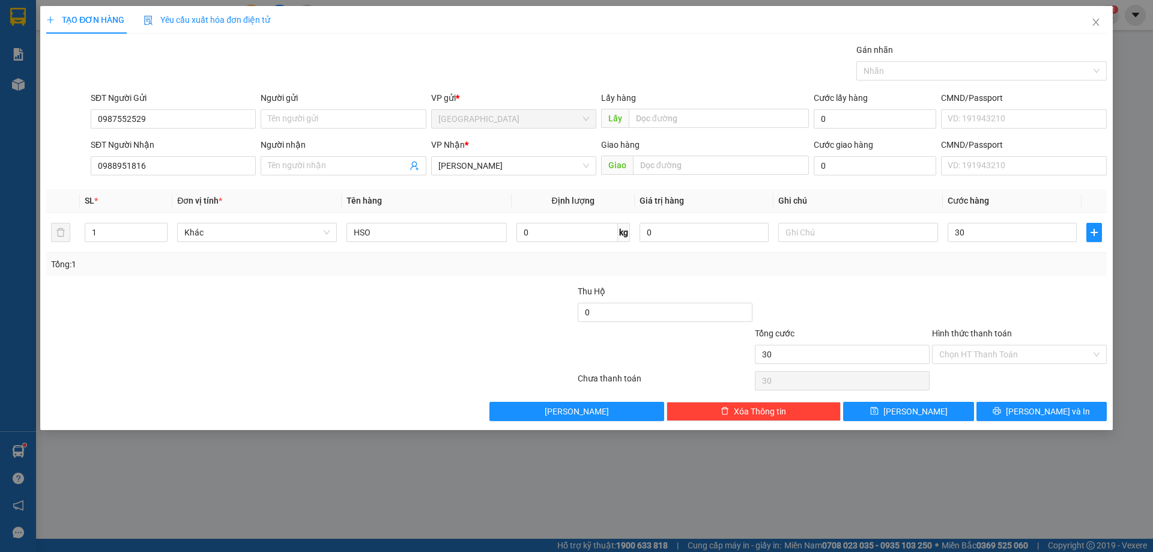
type input "30.000"
click at [992, 272] on div "Tổng: 1" at bounding box center [576, 264] width 1061 height 23
click at [1013, 403] on button "[PERSON_NAME] và In" at bounding box center [1042, 411] width 130 height 19
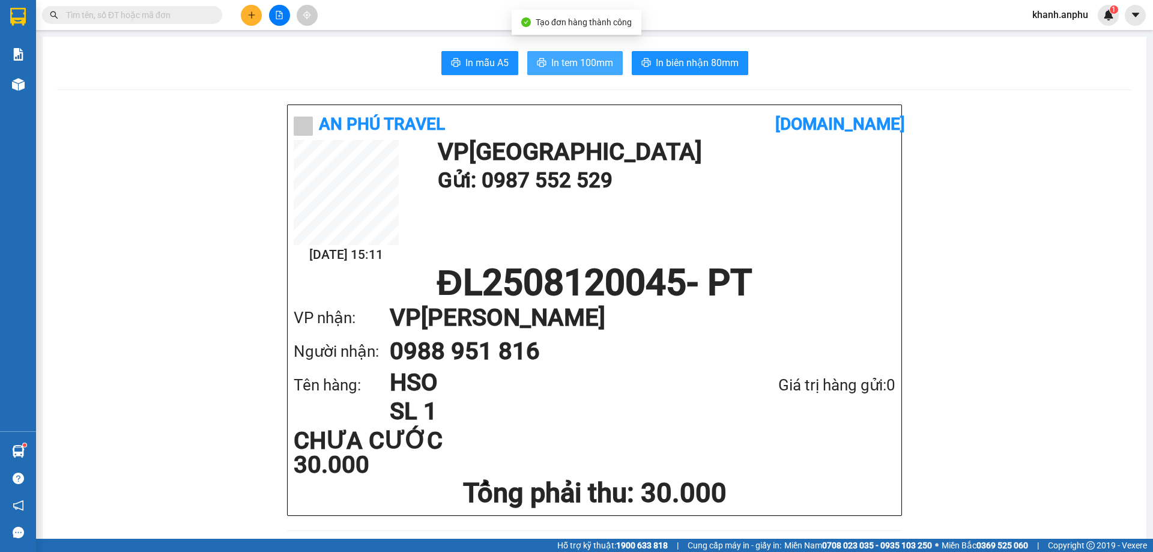
click at [586, 65] on span "In tem 100mm" at bounding box center [582, 62] width 62 height 15
click at [253, 12] on icon "plus" at bounding box center [251, 15] width 8 height 8
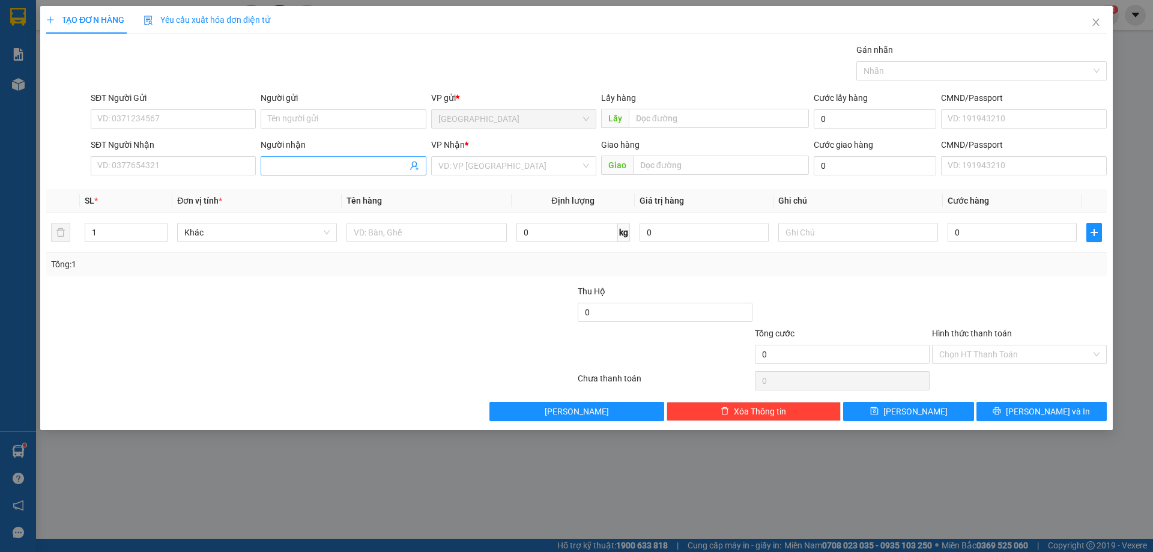
click at [358, 165] on input "Người nhận" at bounding box center [337, 165] width 139 height 13
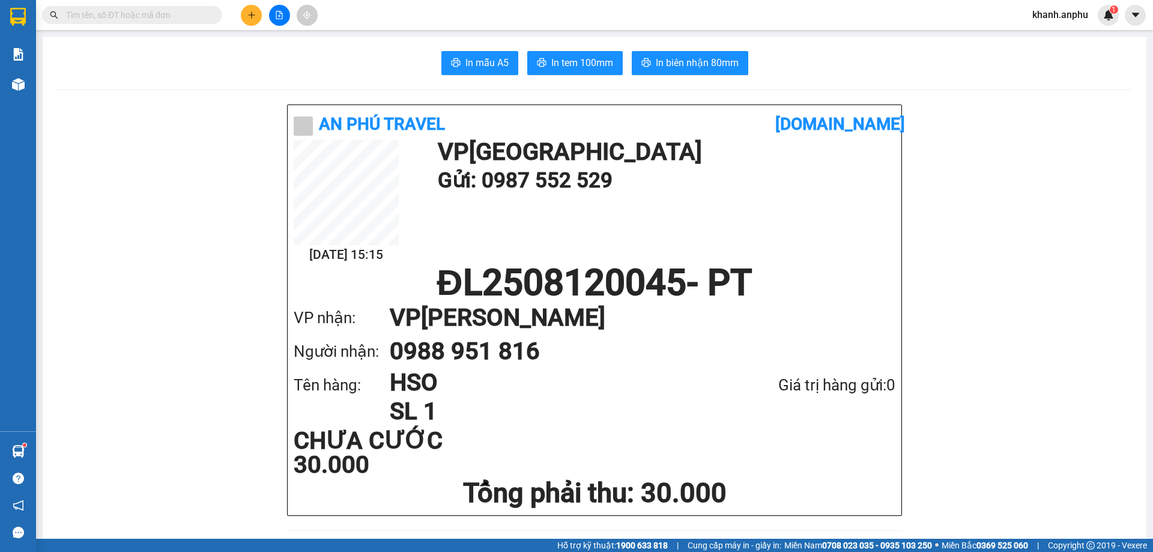
click at [252, 12] on icon "plus" at bounding box center [251, 15] width 8 height 8
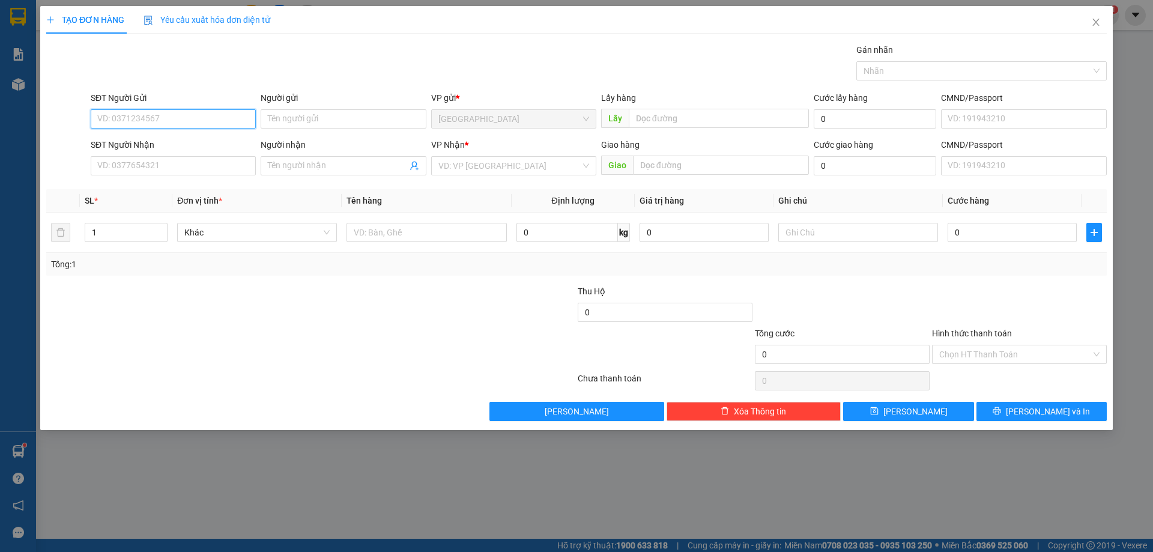
click at [123, 119] on input "SĐT Người Gửi" at bounding box center [173, 118] width 165 height 19
type input "0822680868"
click at [175, 147] on div "0822680868" at bounding box center [173, 142] width 151 height 13
type input "[PERSON_NAME]"
type input "0822680868"
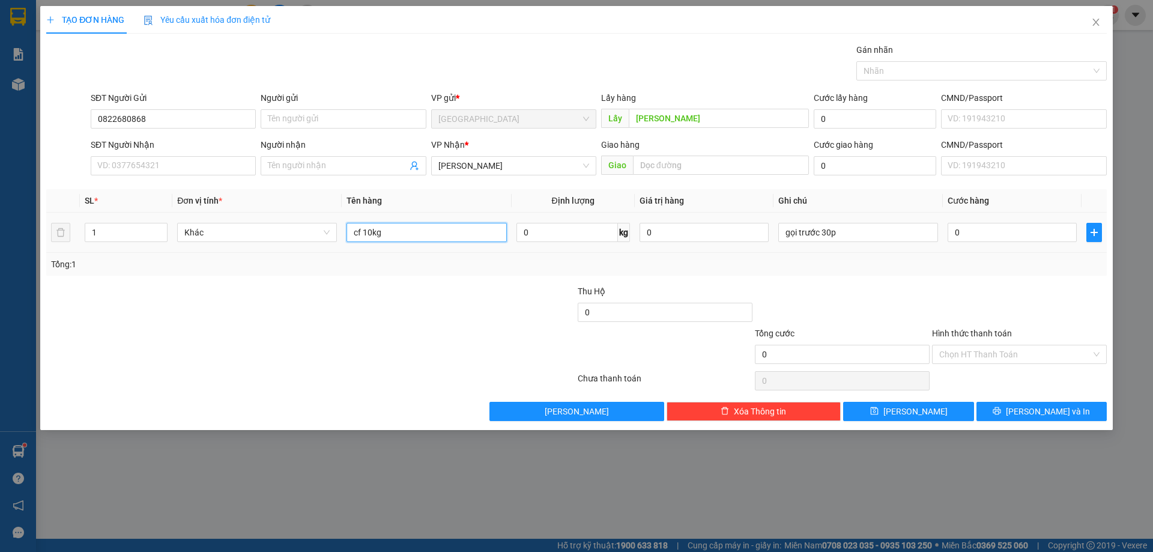
click at [398, 232] on input "cf 10kg" at bounding box center [427, 232] width 160 height 19
click at [904, 416] on button "[PERSON_NAME]" at bounding box center [908, 411] width 130 height 19
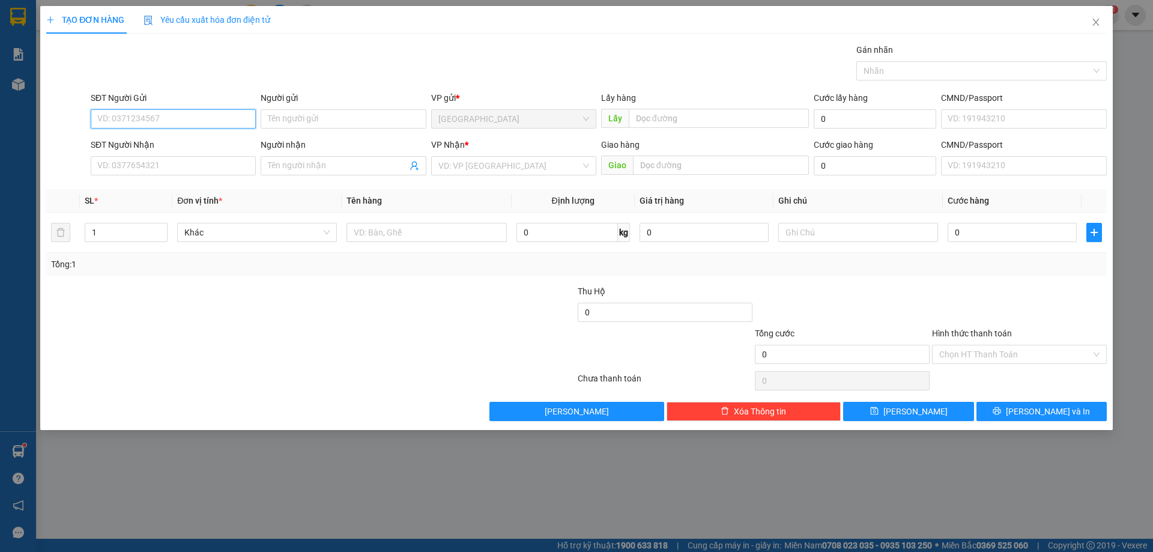
click at [113, 124] on input "SĐT Người Gửi" at bounding box center [173, 118] width 165 height 19
click at [140, 144] on div "0886826944" at bounding box center [173, 142] width 151 height 13
type input "0886826944"
type input "bí nụ ĐT"
type input "0886826944"
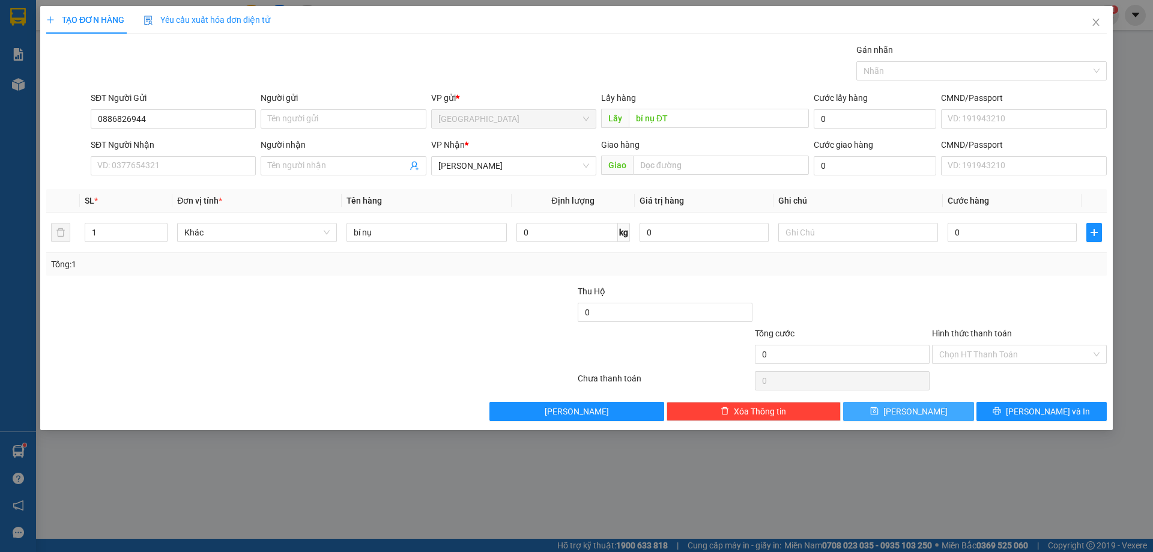
click at [914, 410] on span "[PERSON_NAME]" at bounding box center [916, 411] width 64 height 13
